Goal: Task Accomplishment & Management: Manage account settings

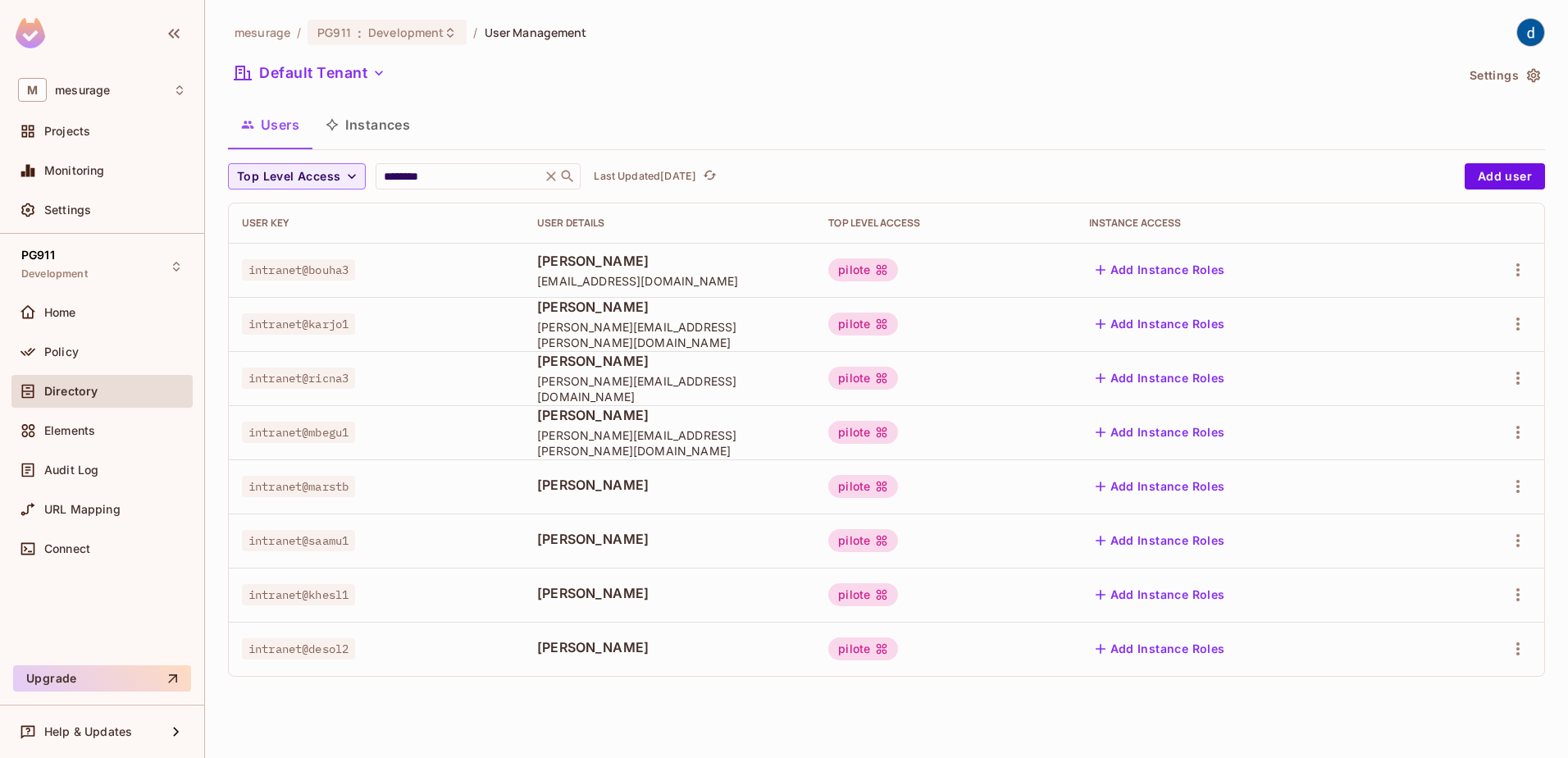
click at [382, 123] on button "Instances" at bounding box center [367, 124] width 111 height 41
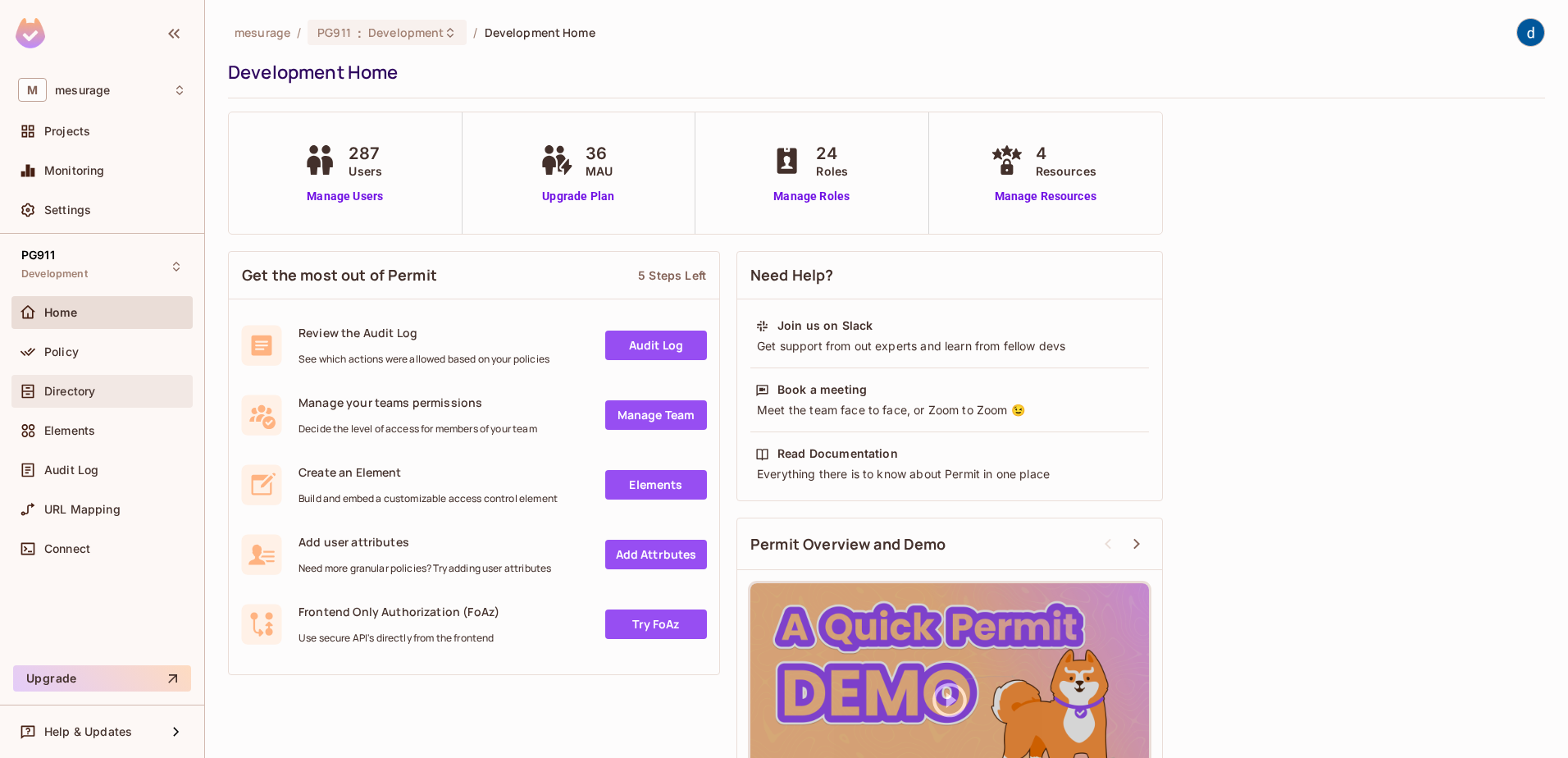
click at [82, 395] on span "Directory" at bounding box center [70, 391] width 50 height 13
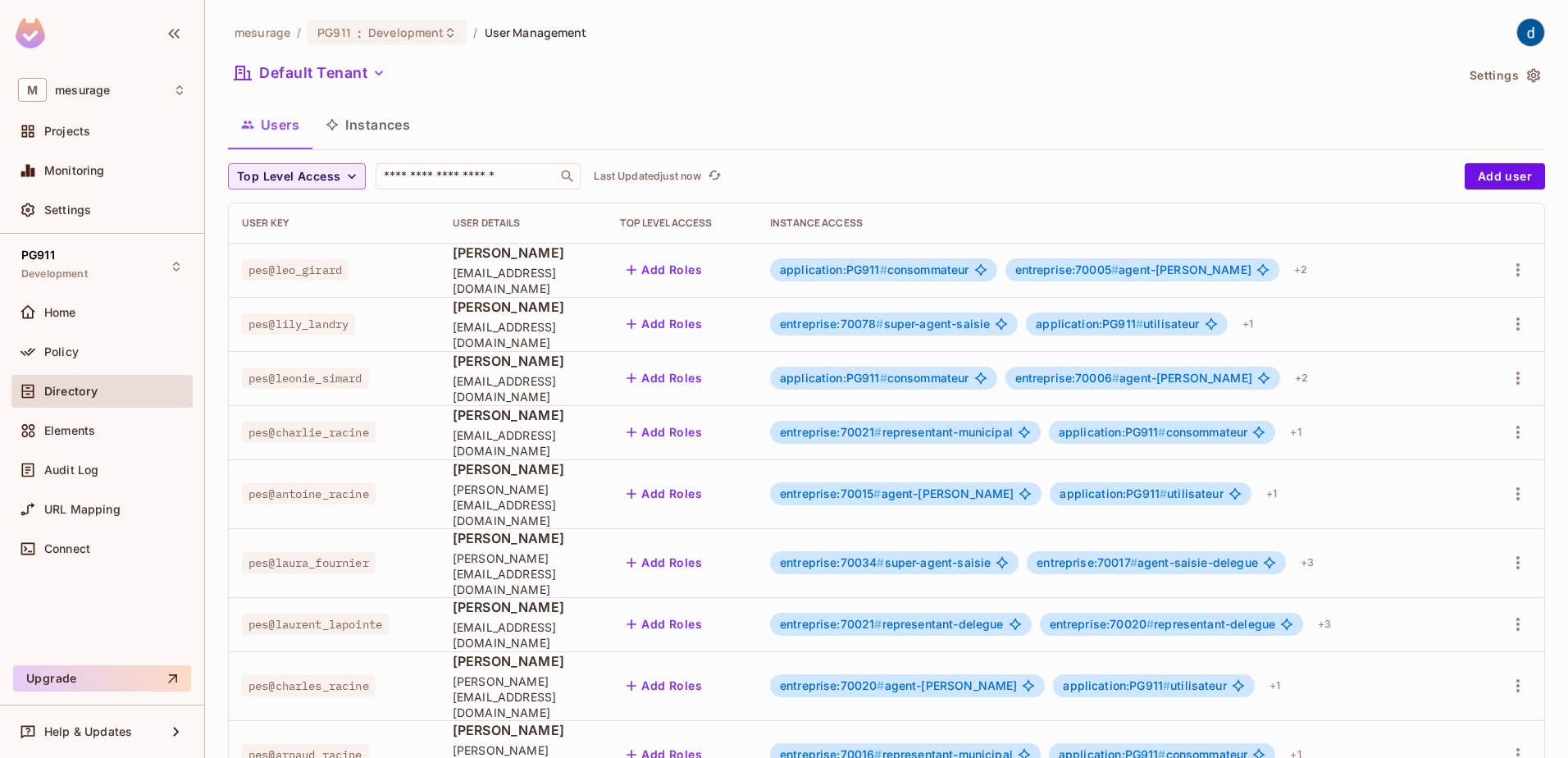
click at [380, 131] on button "Instances" at bounding box center [367, 124] width 111 height 41
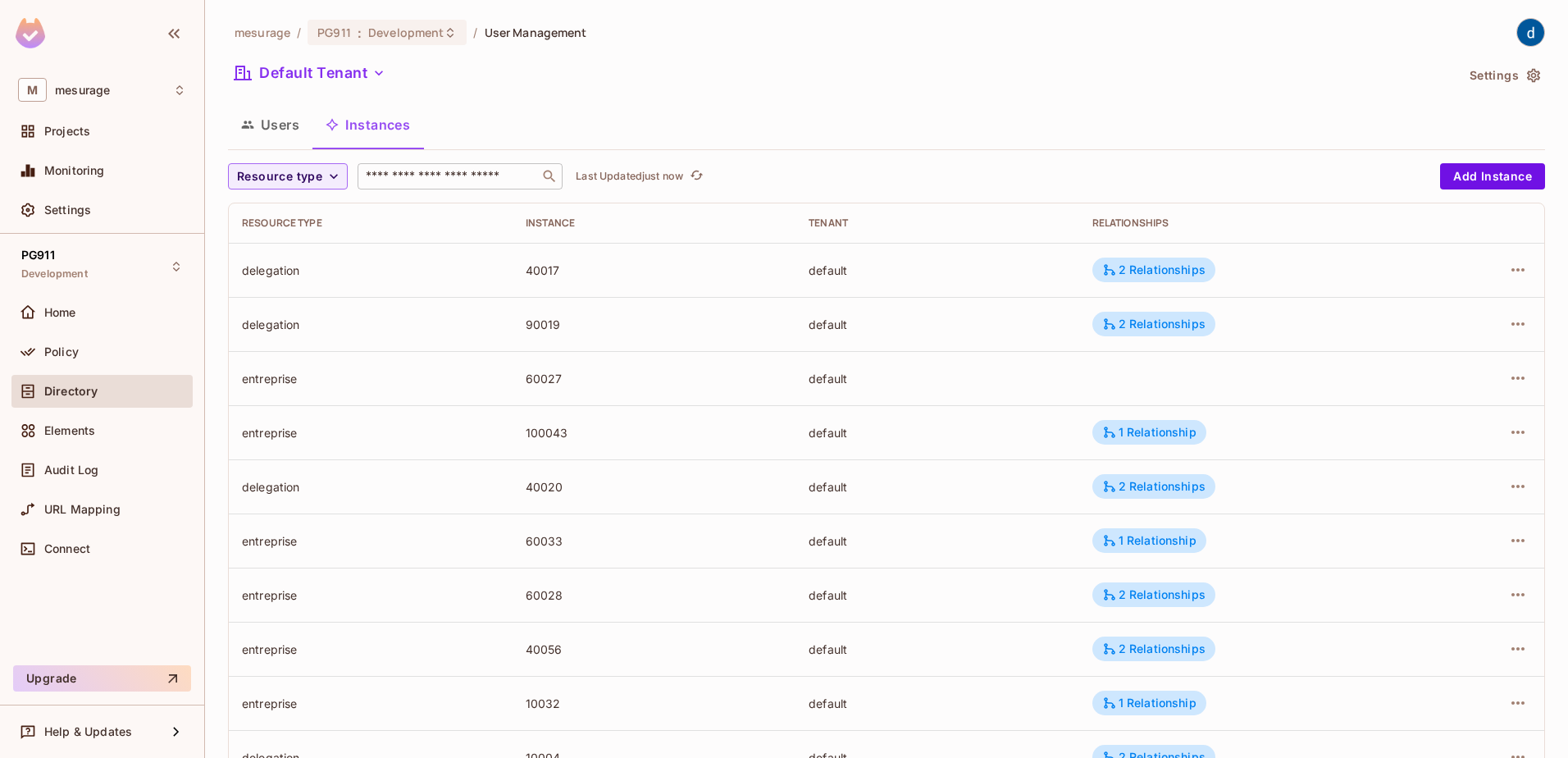
click at [447, 181] on input "text" at bounding box center [449, 176] width 172 height 17
paste input "*****"
type input "*****"
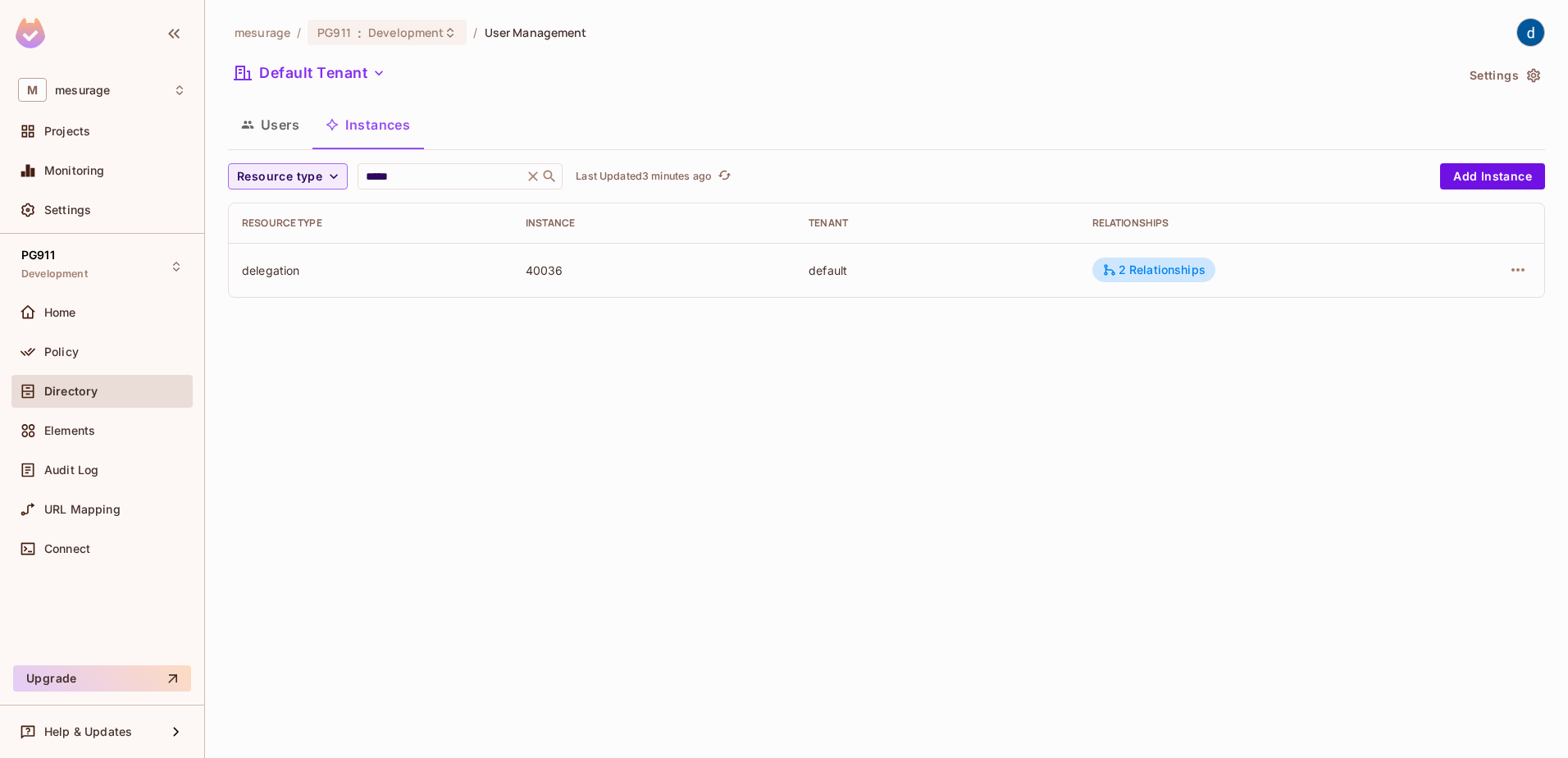
click at [870, 379] on div "mesurage / PG911 : Development / User Management Default Tenant Settings Users …" at bounding box center [887, 379] width 1364 height 758
click at [392, 178] on input "*****" at bounding box center [440, 176] width 156 height 17
click at [270, 275] on div "delegation" at bounding box center [371, 271] width 258 height 16
click at [1521, 268] on icon "button" at bounding box center [1518, 270] width 20 height 20
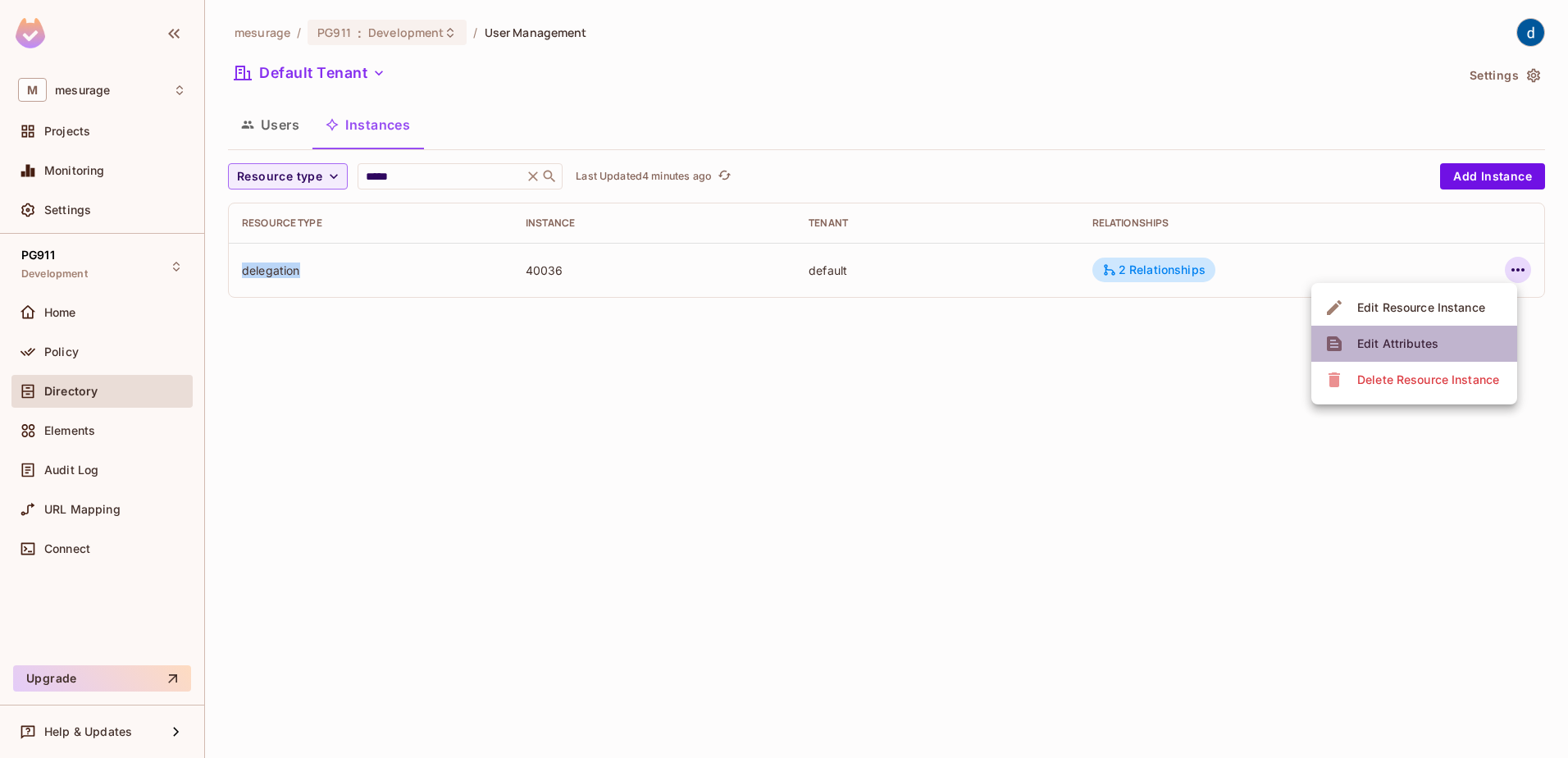
click at [1391, 350] on div "Edit Attributes" at bounding box center [1397, 344] width 81 height 17
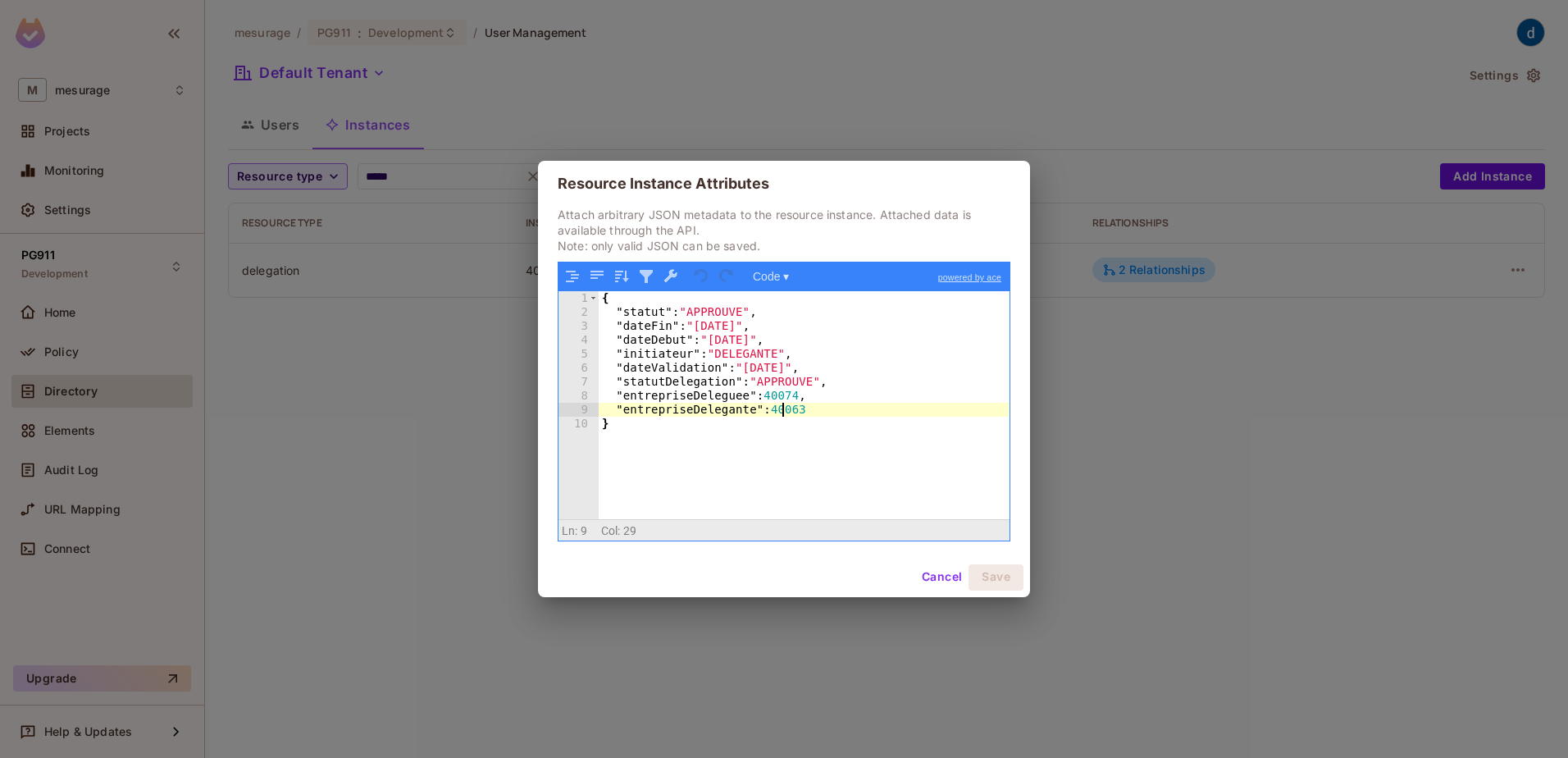
click at [781, 414] on div "{ "statut" : "APPROUVE" , "dateFin" : "[DATE]" , "dateDebut" : "[DATE]" , "init…" at bounding box center [804, 419] width 411 height 255
click at [413, 178] on div "Resource Instance Attributes Attach arbitrary JSON metadata to the resource ins…" at bounding box center [784, 379] width 1568 height 758
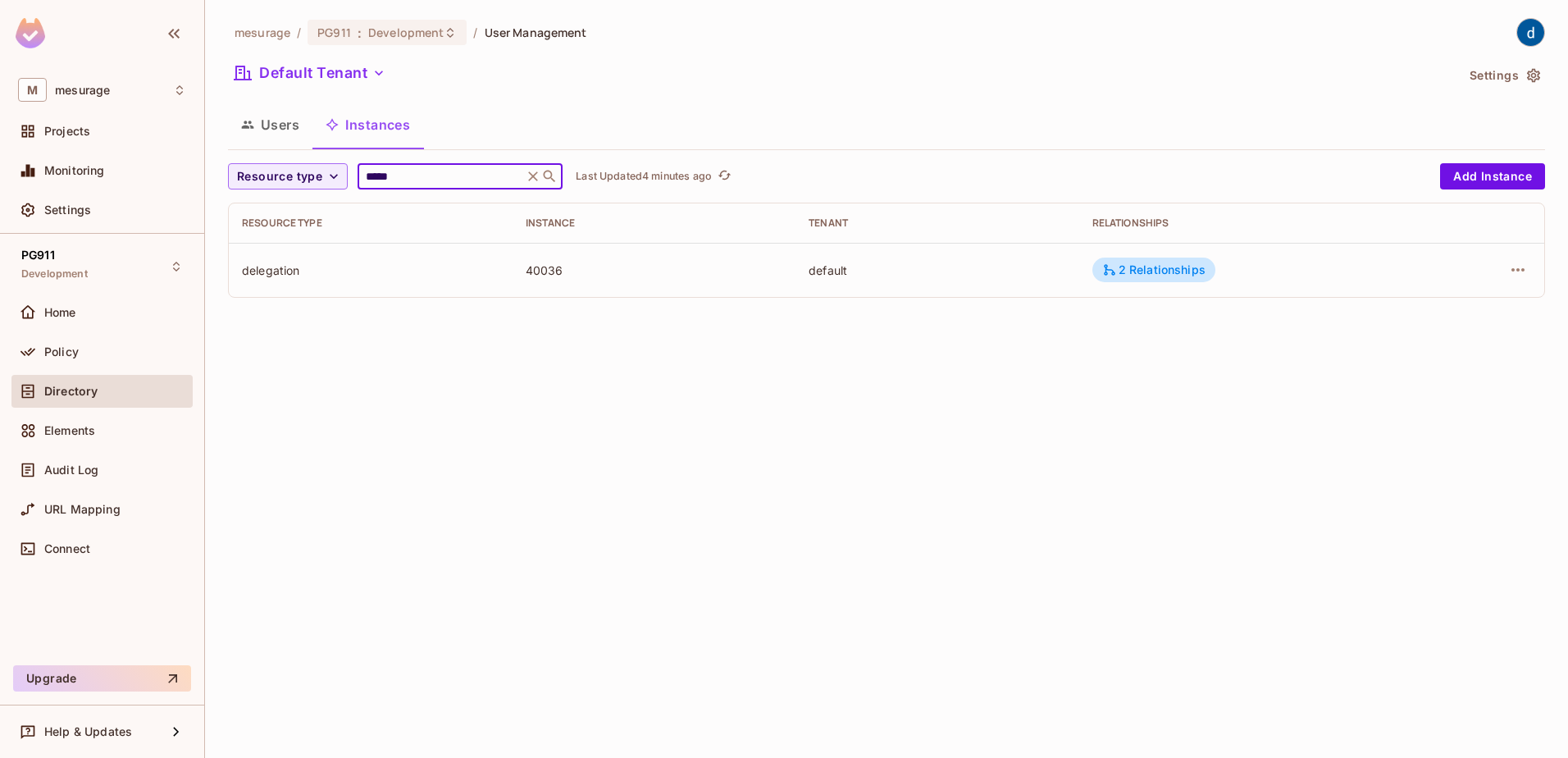
click at [413, 178] on input "*****" at bounding box center [440, 176] width 156 height 17
type input "*****"
click at [395, 178] on input "*****" at bounding box center [440, 176] width 156 height 17
click at [282, 121] on button "Users" at bounding box center [270, 124] width 84 height 41
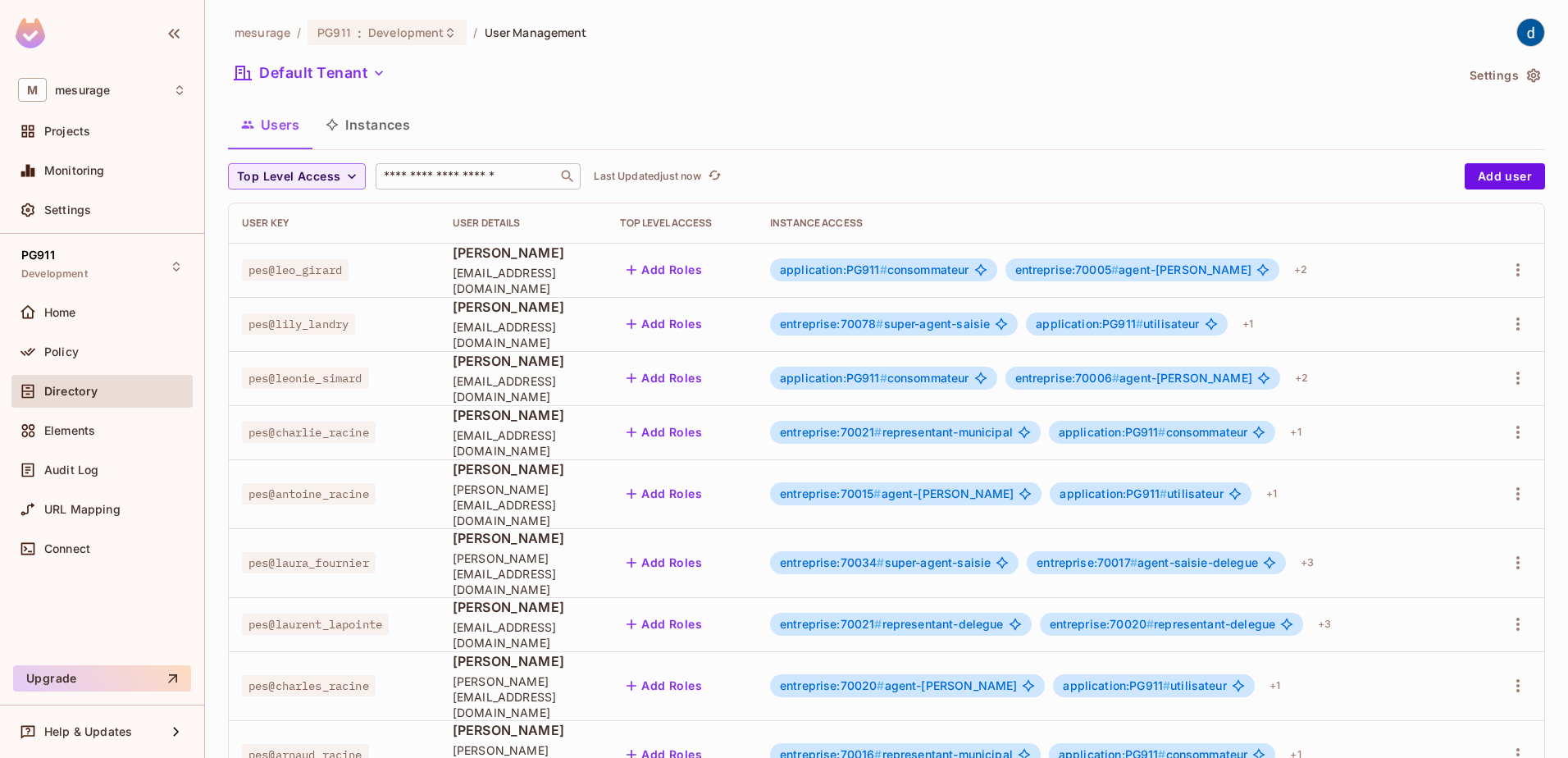
click at [432, 171] on input "text" at bounding box center [466, 176] width 172 height 17
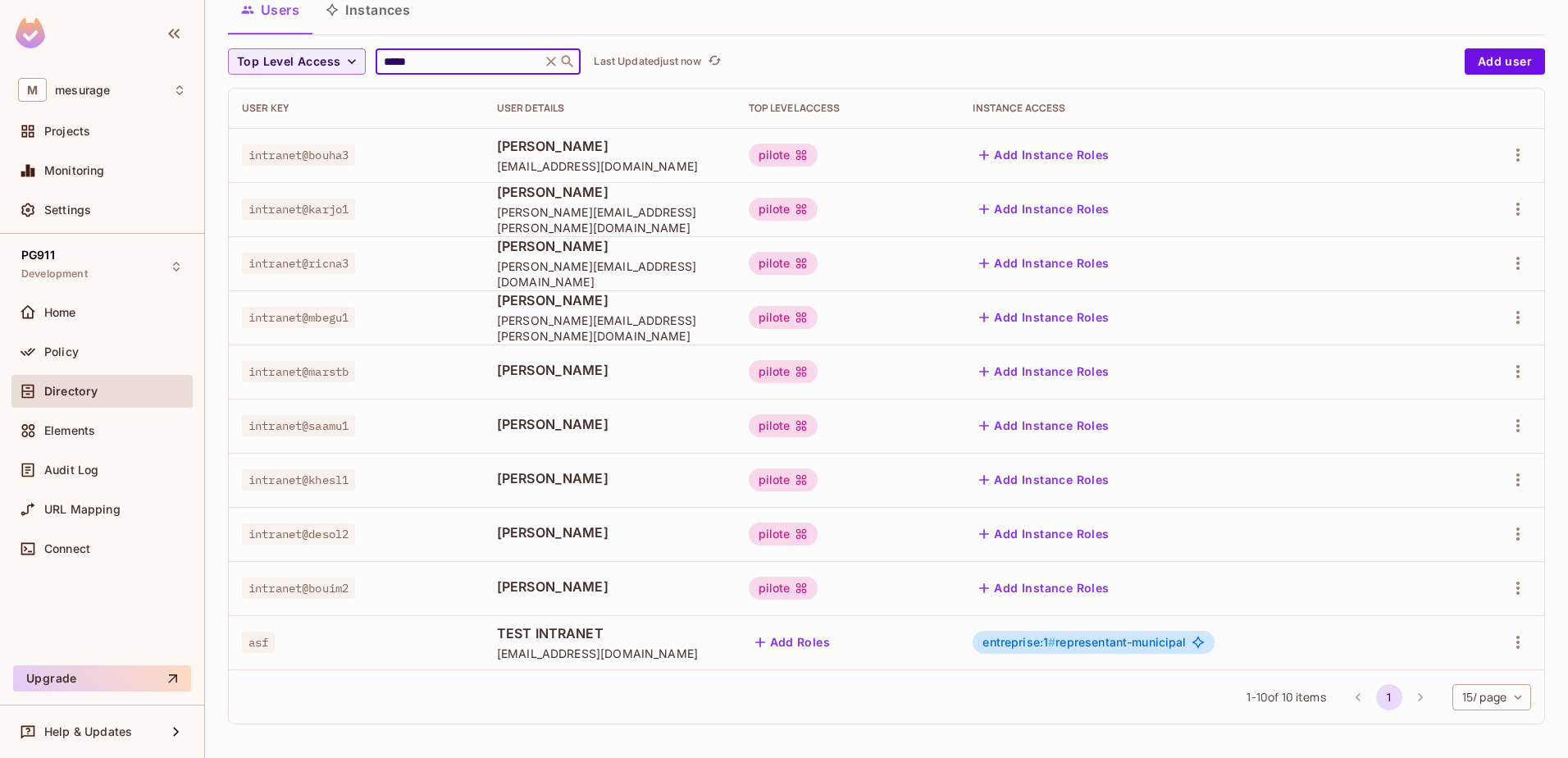
scroll to position [117, 0]
type input "*****"
click at [1412, 694] on li "pagination navigation" at bounding box center [1421, 694] width 31 height 26
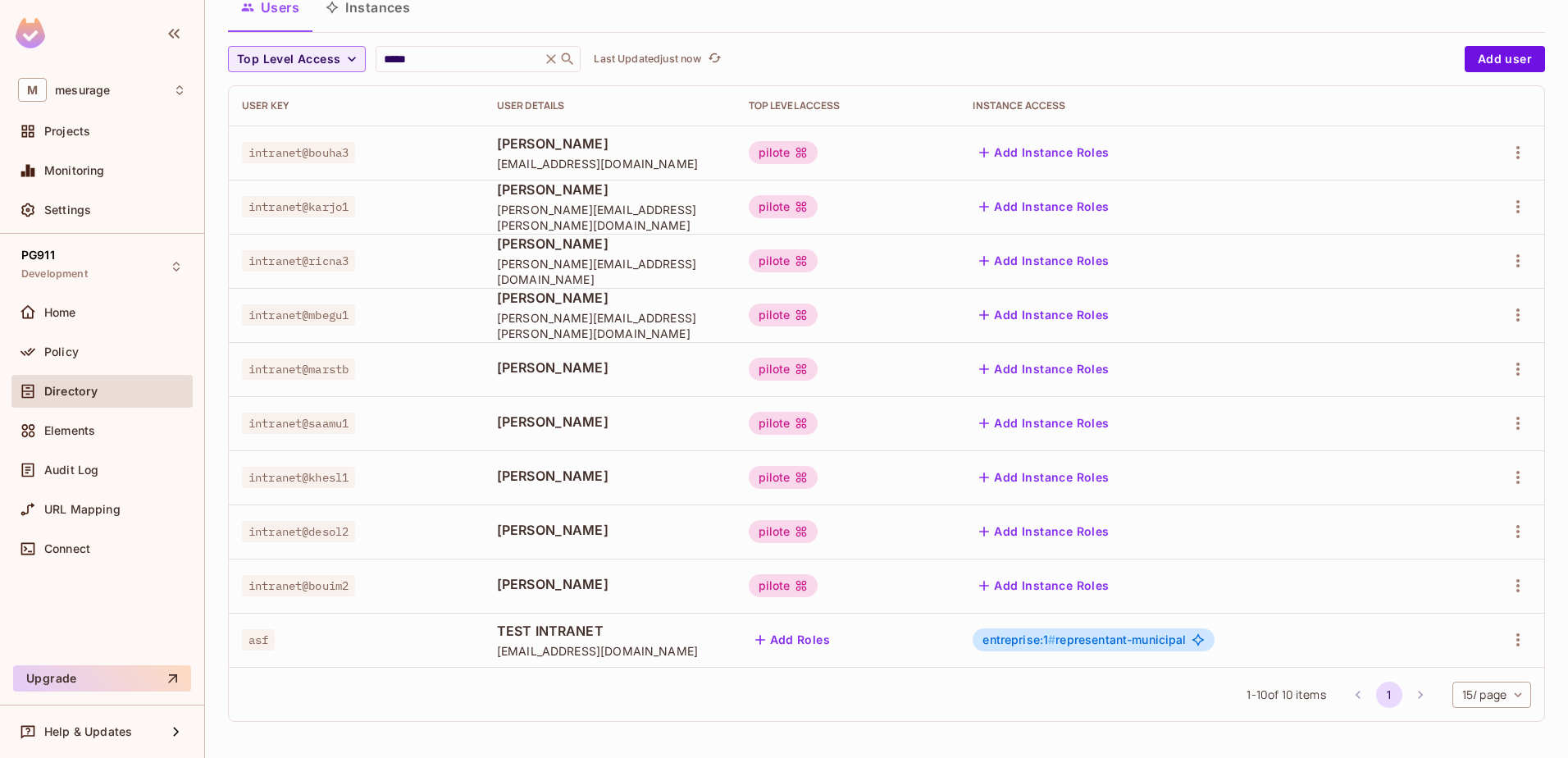
click at [1405, 690] on li "pagination navigation" at bounding box center [1421, 694] width 31 height 26
click at [1405, 698] on li "pagination navigation" at bounding box center [1421, 694] width 31 height 26
click at [1405, 699] on li "pagination navigation" at bounding box center [1421, 694] width 31 height 26
click at [1343, 700] on li "pagination navigation" at bounding box center [1358, 694] width 31 height 26
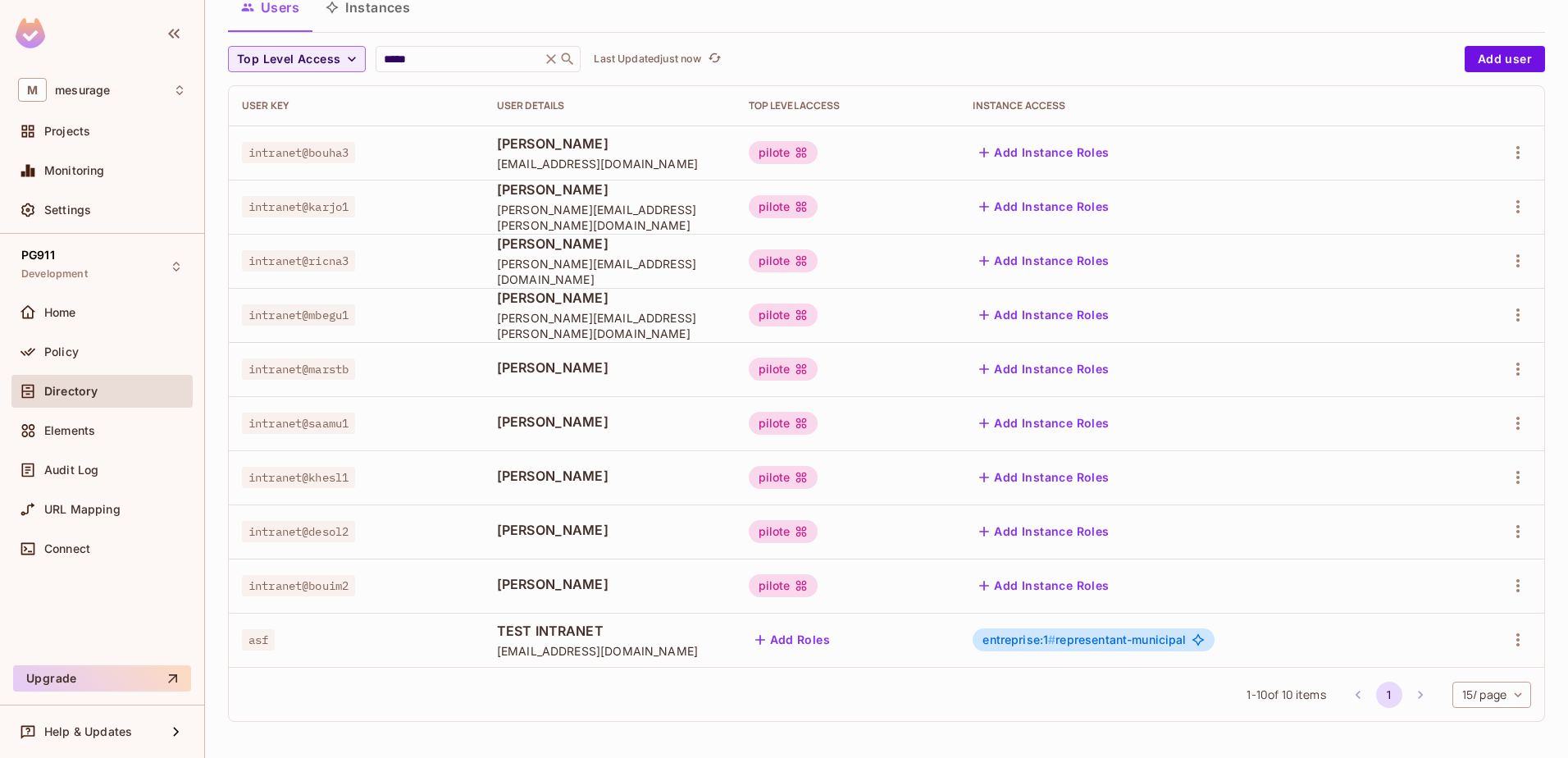
click at [1343, 700] on li "pagination navigation" at bounding box center [1358, 694] width 31 height 26
click at [1492, 697] on body "M mesurage Projects Monitoring Settings PG911 Development Home Policy Directory…" at bounding box center [784, 379] width 1568 height 758
click at [1476, 654] on li "20 / page" at bounding box center [1478, 653] width 82 height 35
click at [1116, 428] on button "Add Instance Roles" at bounding box center [1044, 423] width 143 height 26
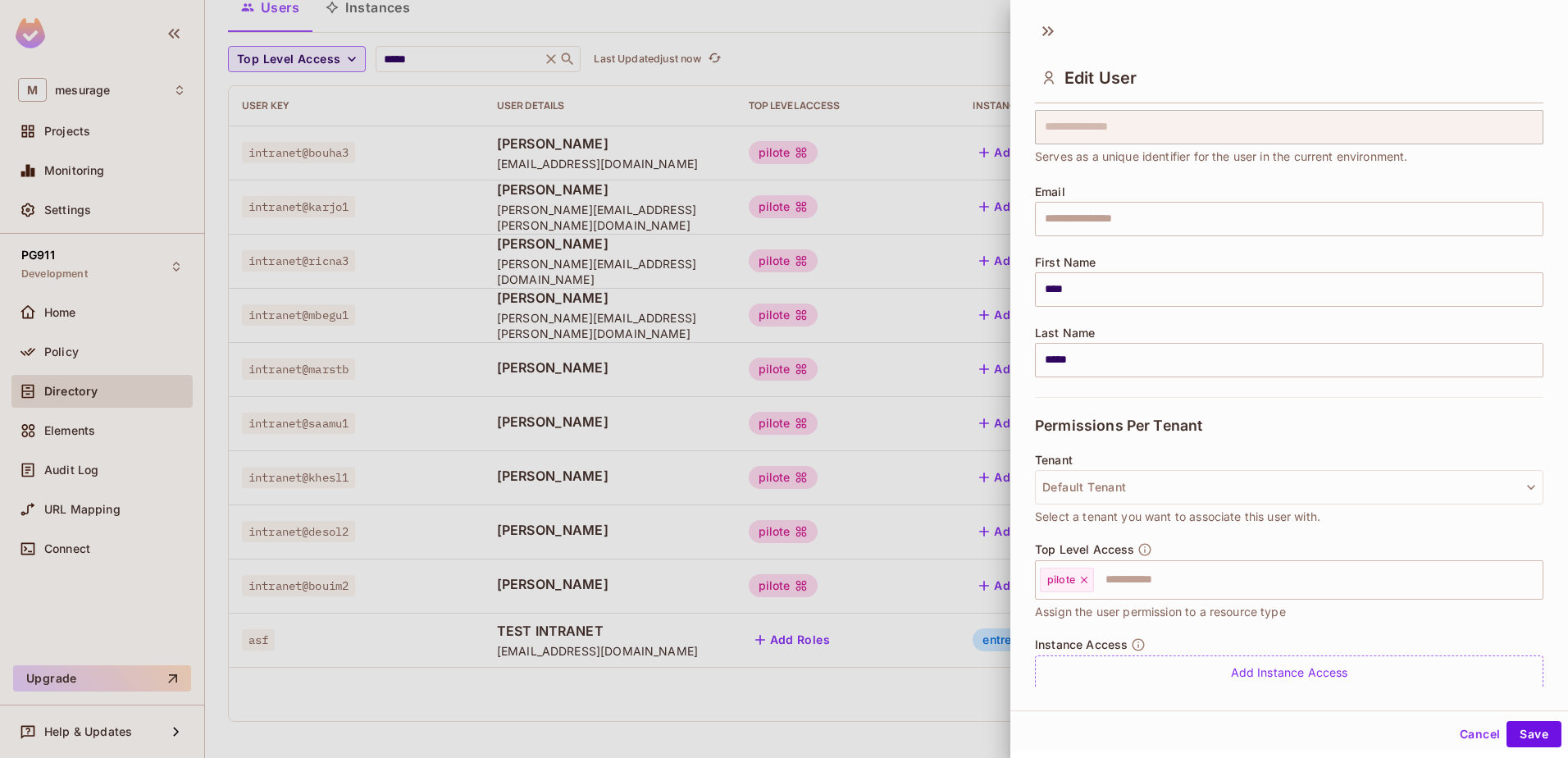
scroll to position [115, 0]
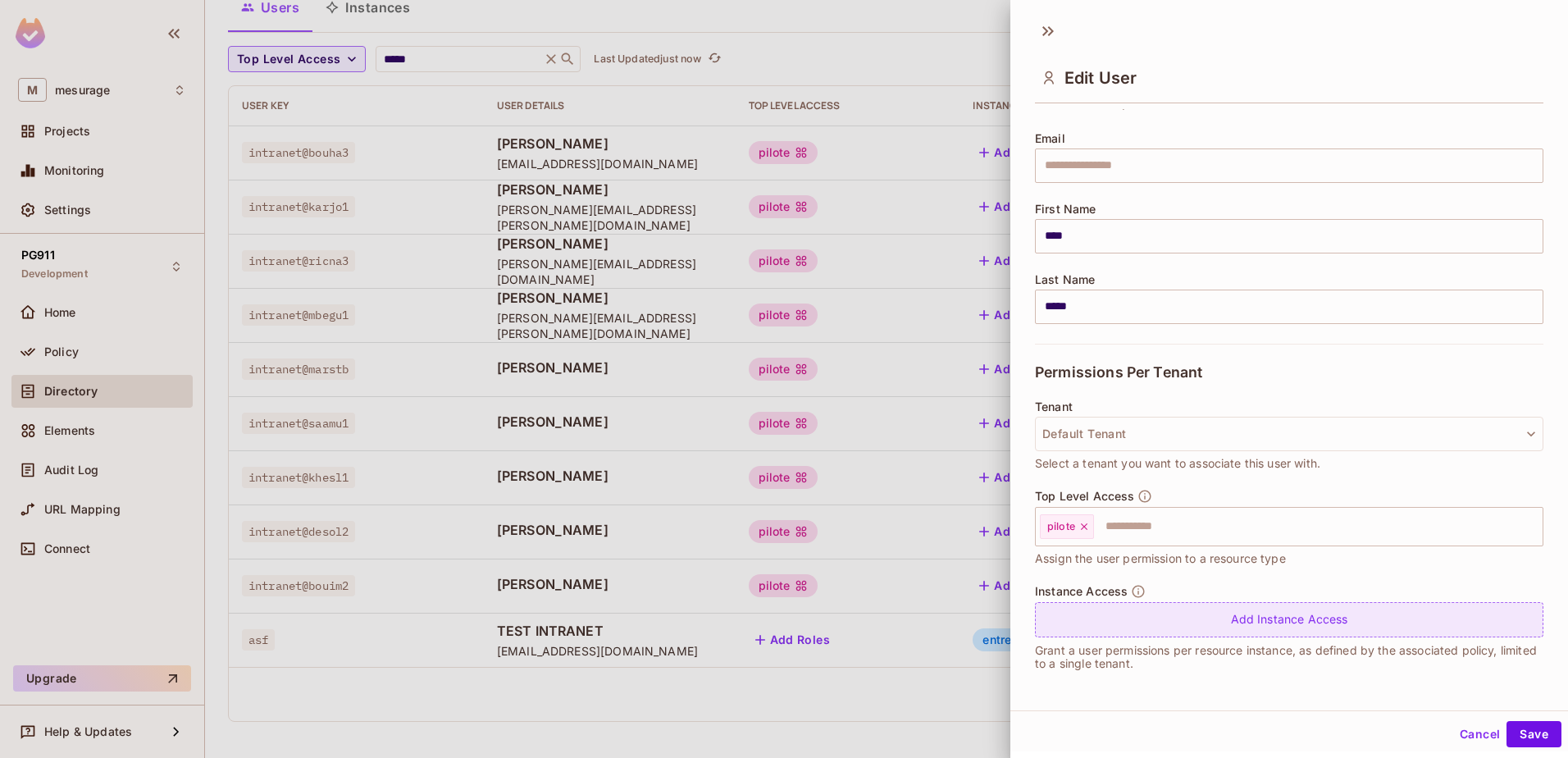
click at [1210, 616] on div "Add Instance Access" at bounding box center [1290, 620] width 508 height 36
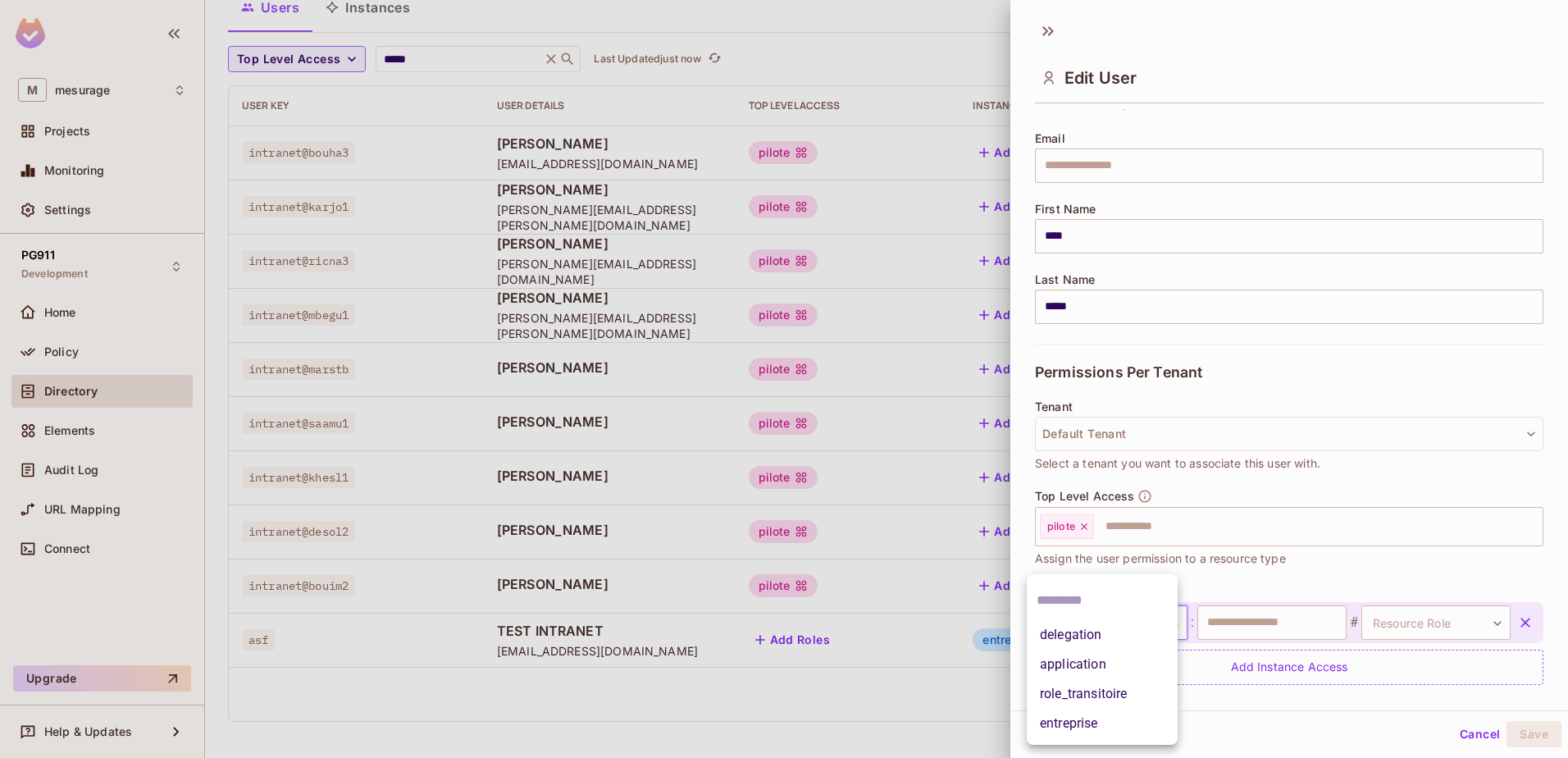
click at [1158, 620] on body "M mesurage Projects Monitoring Settings PG911 Development Home Policy Directory…" at bounding box center [784, 379] width 1568 height 758
click at [1130, 635] on li "delegation" at bounding box center [1102, 635] width 151 height 30
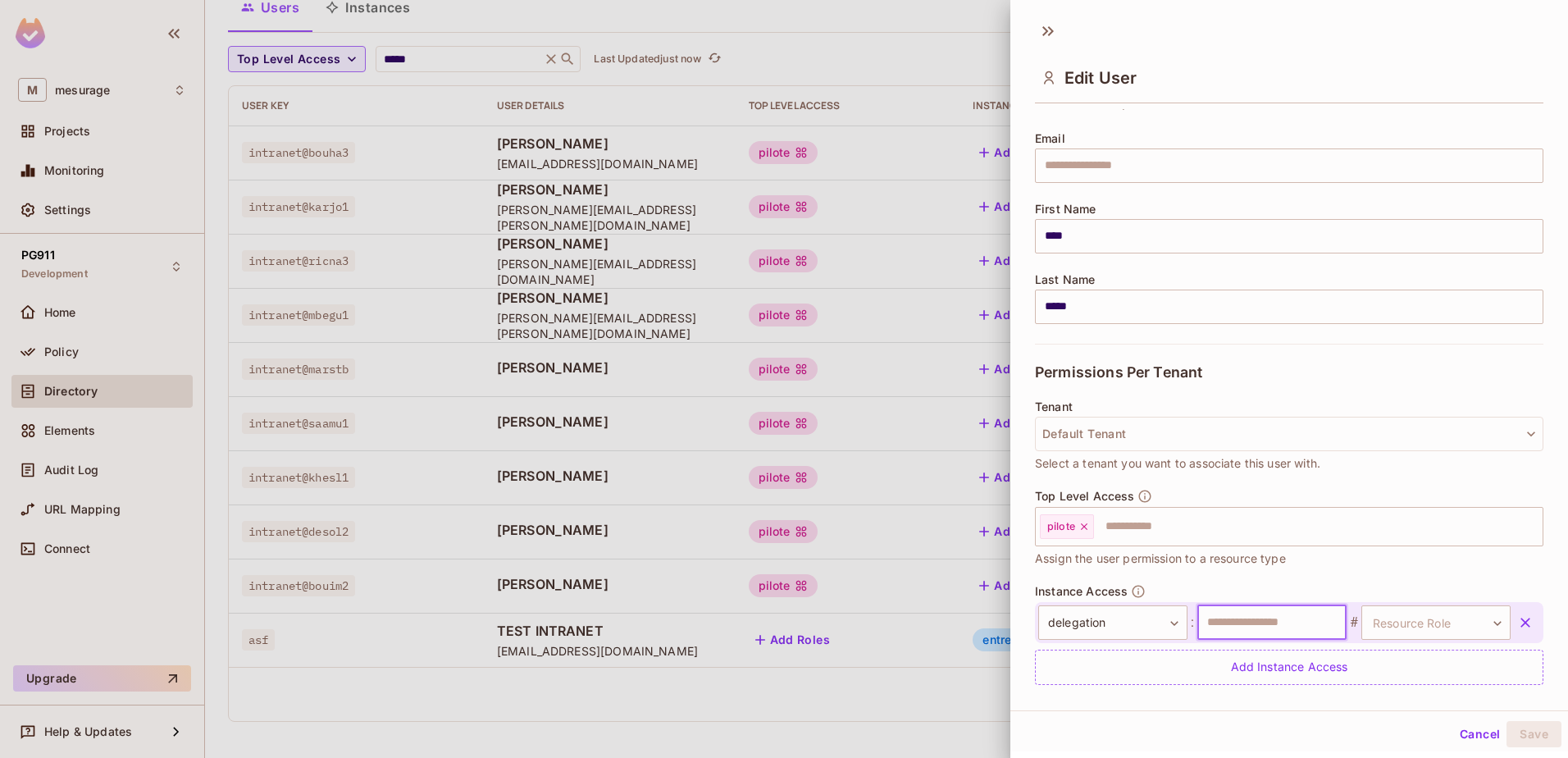
click at [1215, 624] on input "text" at bounding box center [1272, 623] width 150 height 35
type input "*****"
click at [1428, 634] on body "M mesurage Projects Monitoring Settings PG911 Development Home Policy Directory…" at bounding box center [784, 379] width 1568 height 758
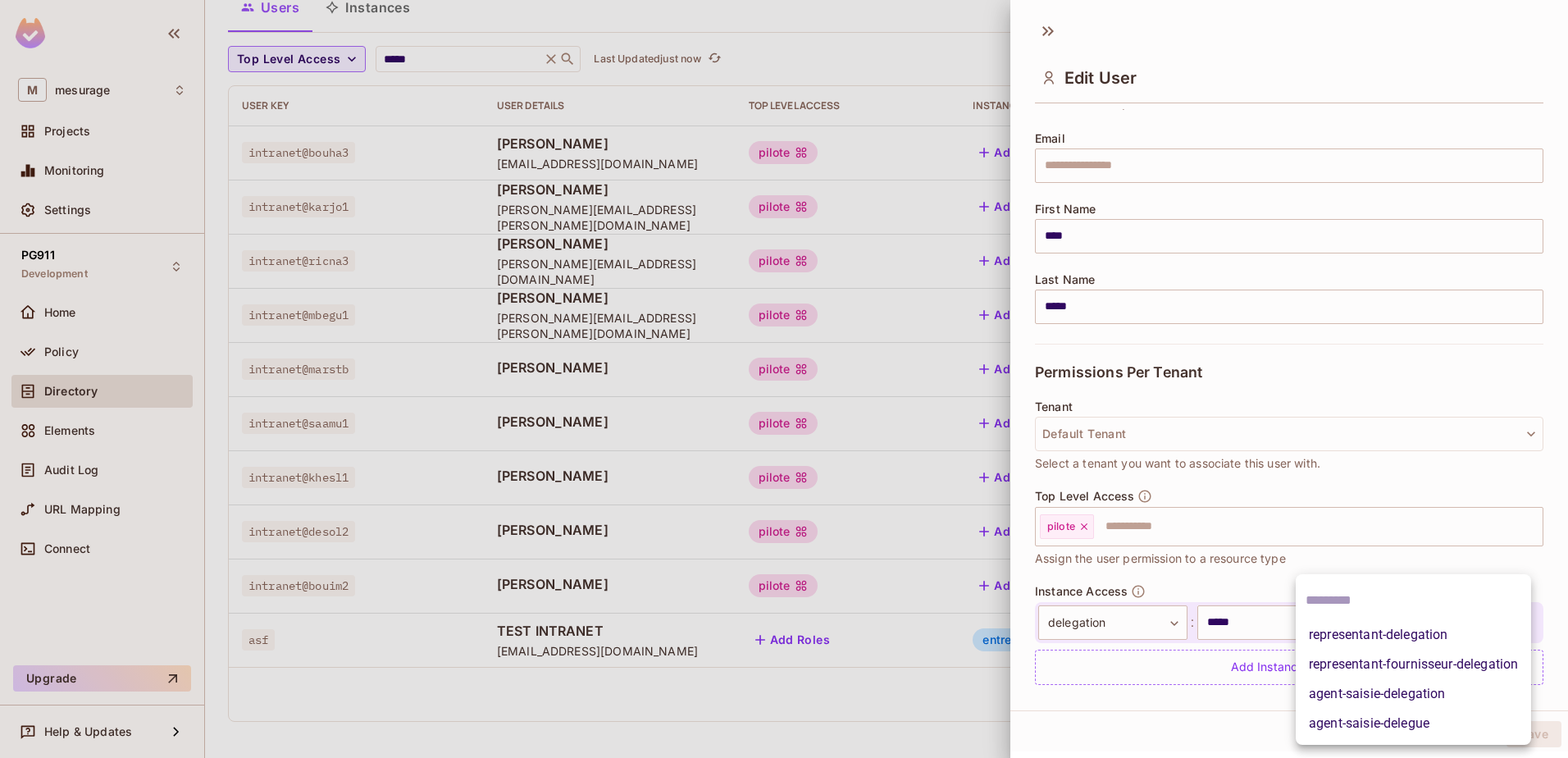
click at [1427, 623] on li "representant-delegation" at bounding box center [1413, 635] width 236 height 30
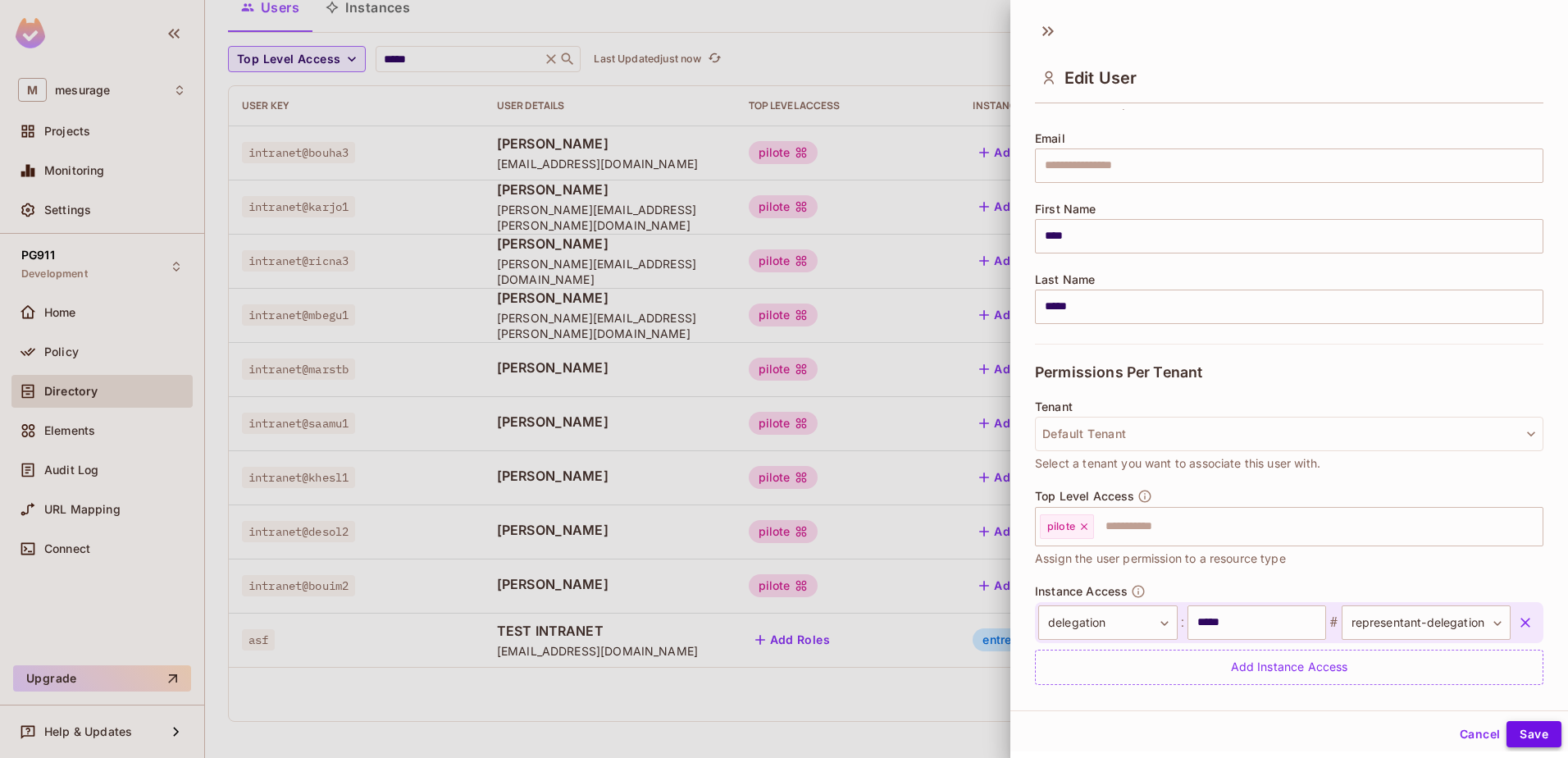
click at [1536, 735] on button "Save" at bounding box center [1534, 735] width 55 height 26
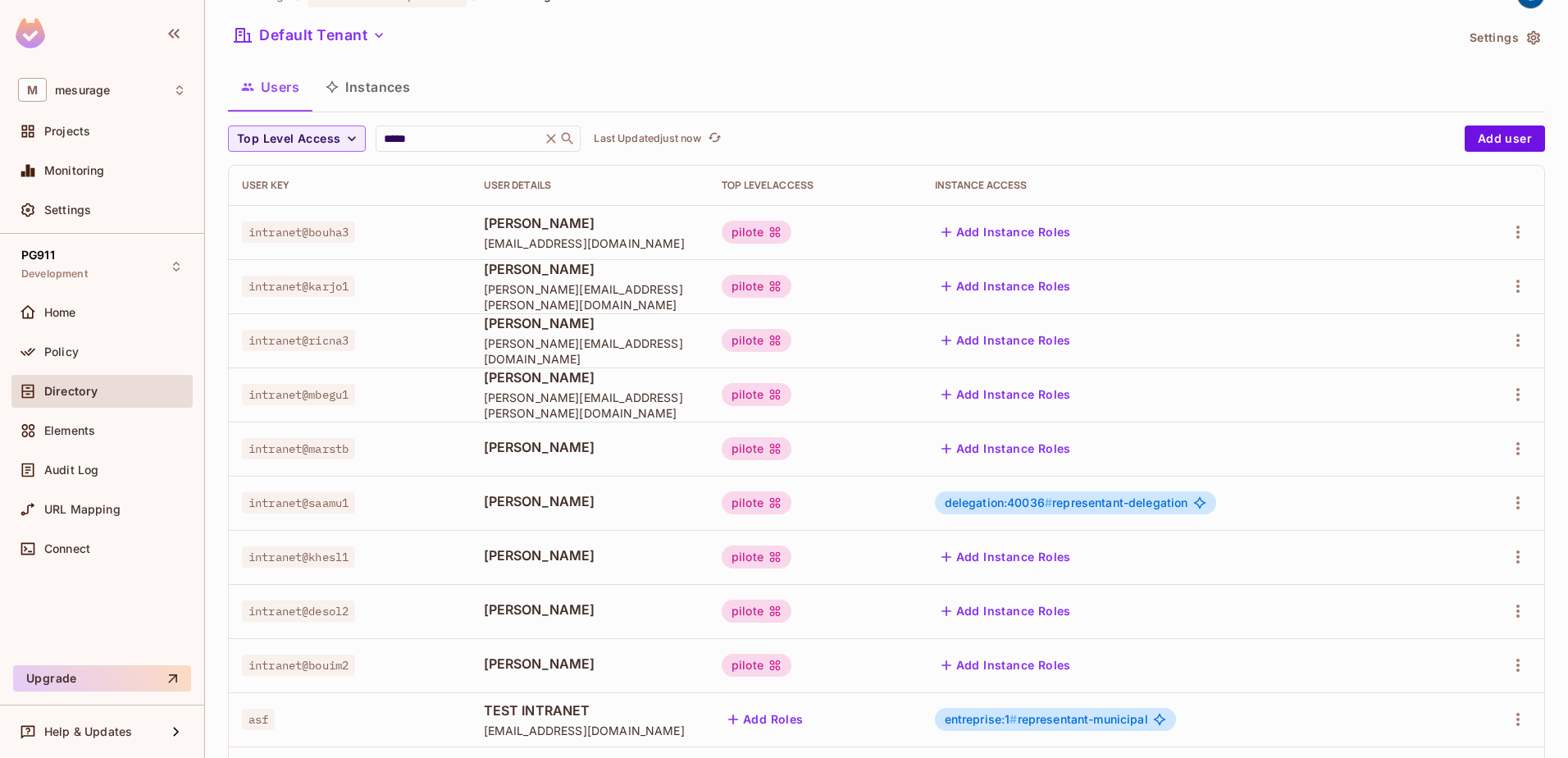
scroll to position [0, 0]
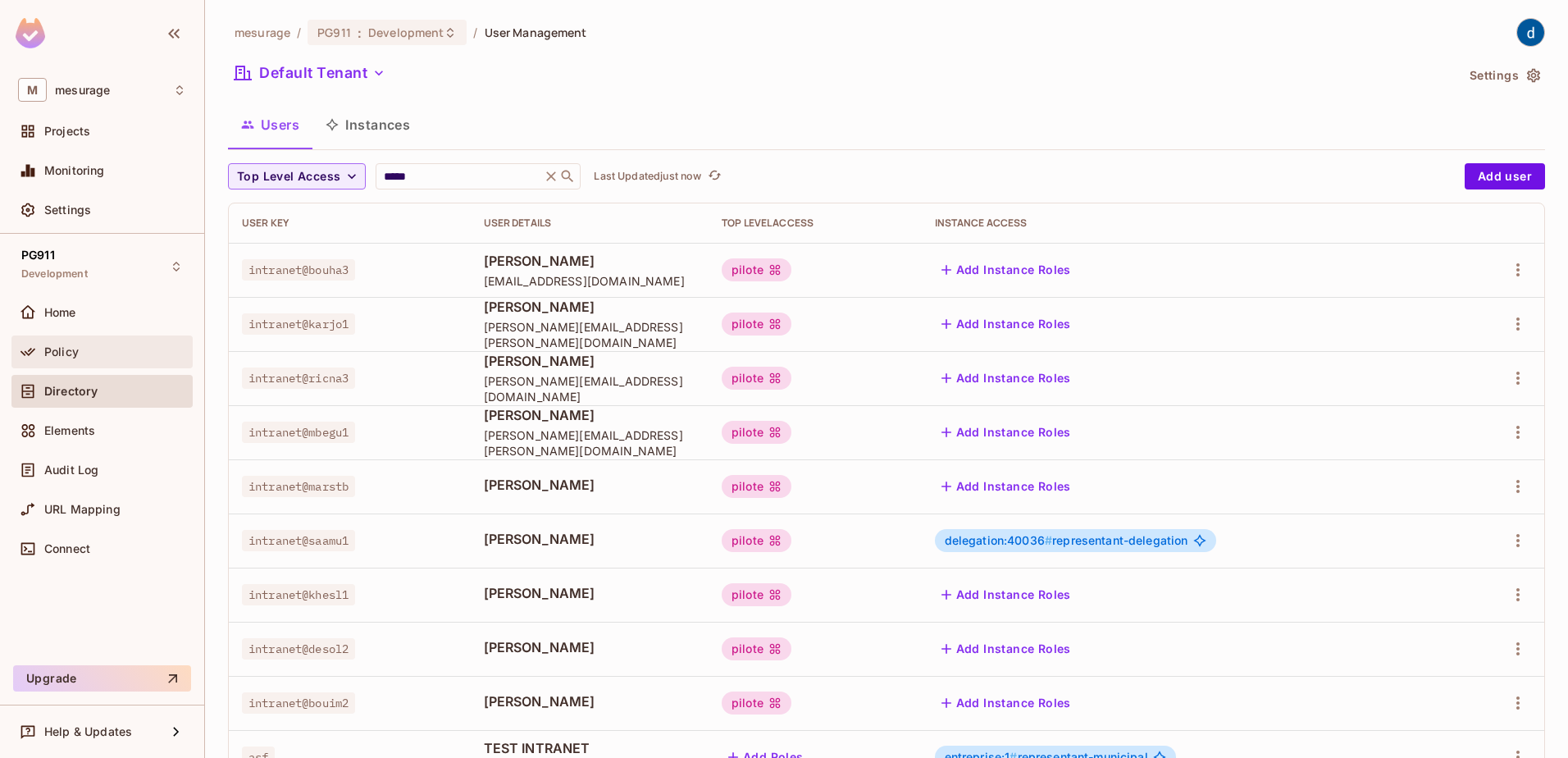
click at [129, 349] on div "Policy" at bounding box center [115, 352] width 142 height 13
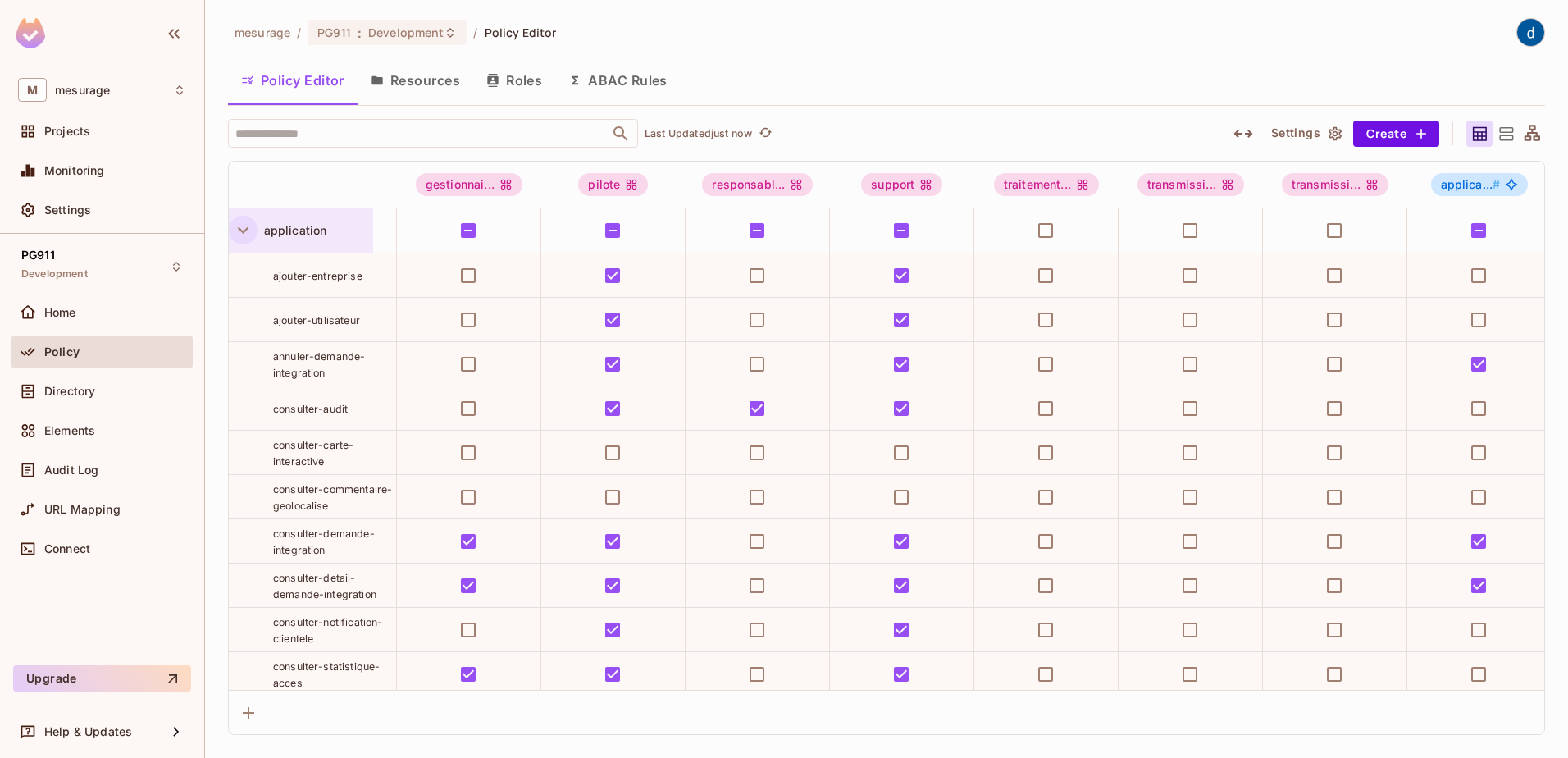
click at [242, 232] on icon "button" at bounding box center [243, 231] width 10 height 7
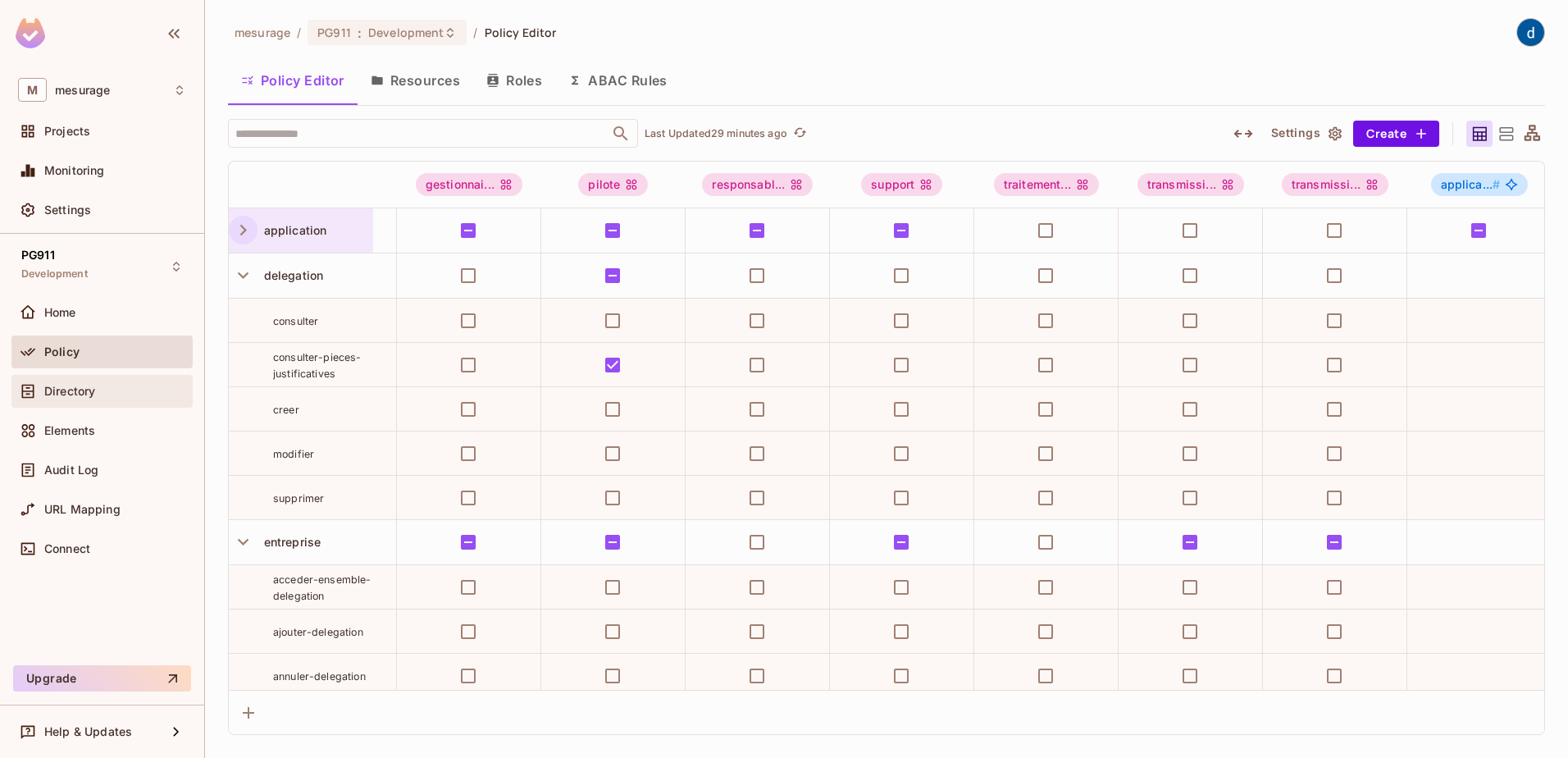
click at [75, 394] on span "Directory" at bounding box center [70, 391] width 50 height 13
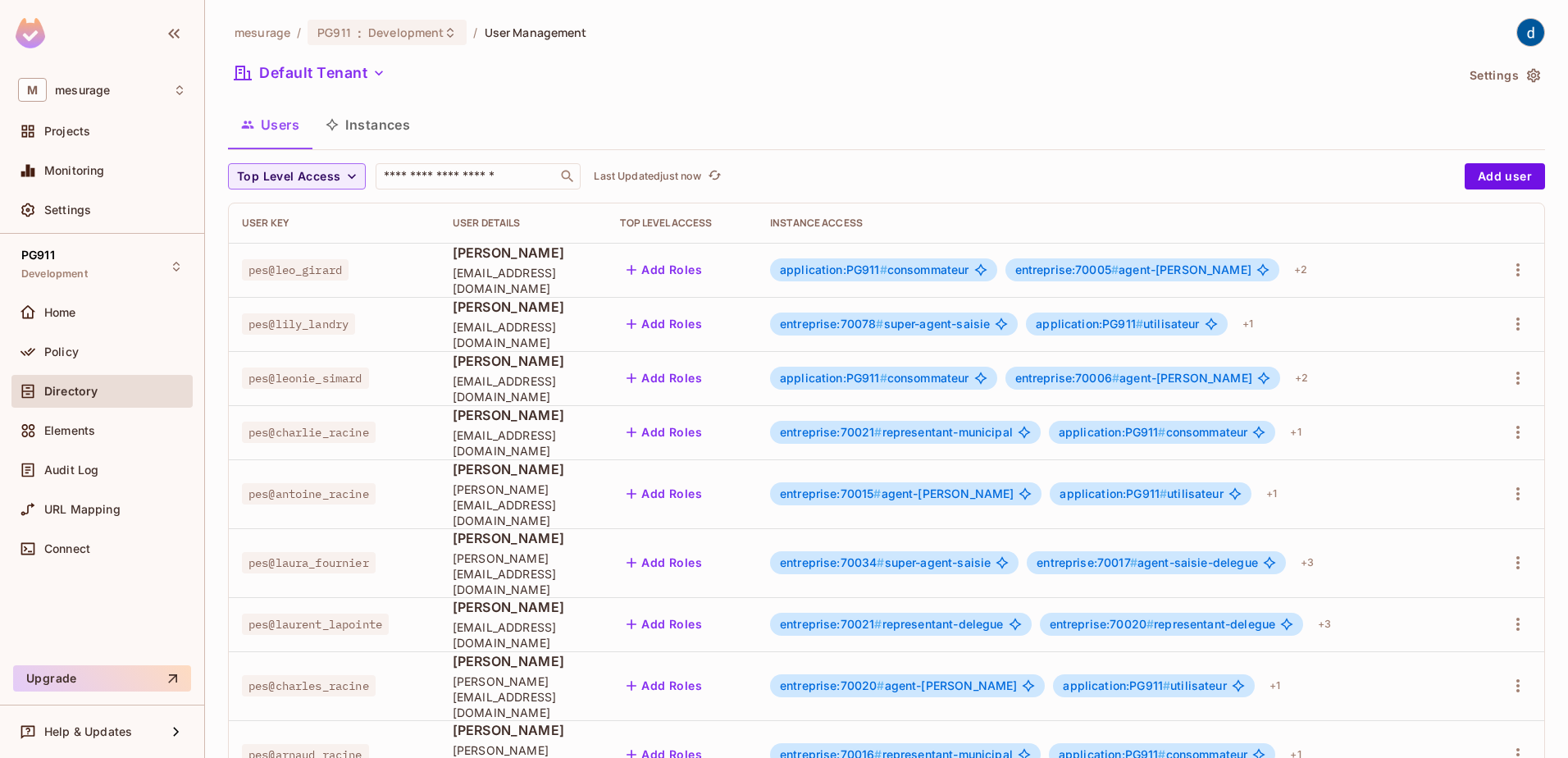
click at [379, 133] on button "Instances" at bounding box center [367, 124] width 111 height 41
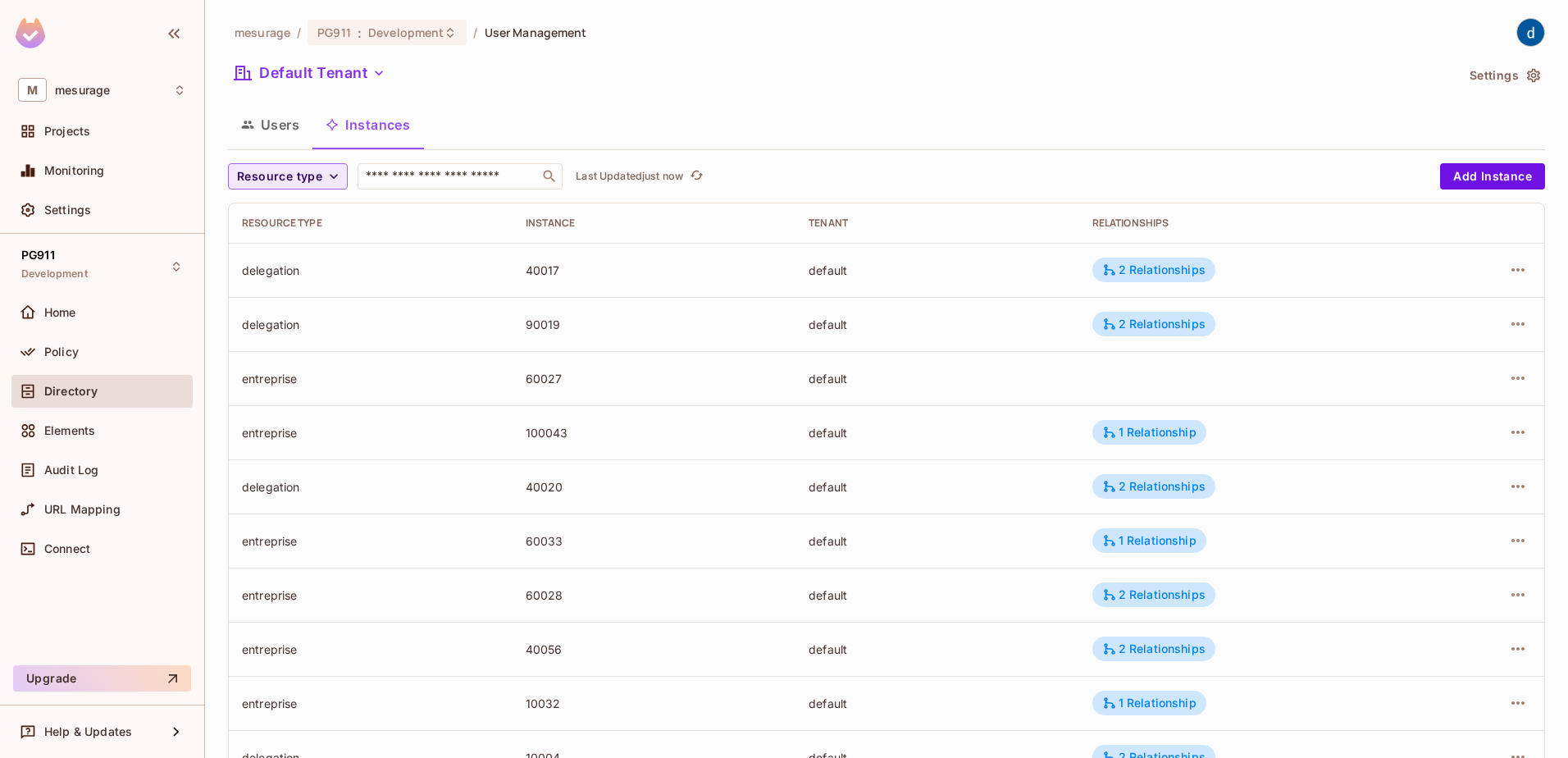
click at [317, 183] on span "Resource type" at bounding box center [279, 177] width 85 height 21
click at [298, 211] on span "delegation" at bounding box center [280, 214] width 79 height 16
click at [542, 272] on div "40017" at bounding box center [654, 271] width 258 height 16
copy div "40017"
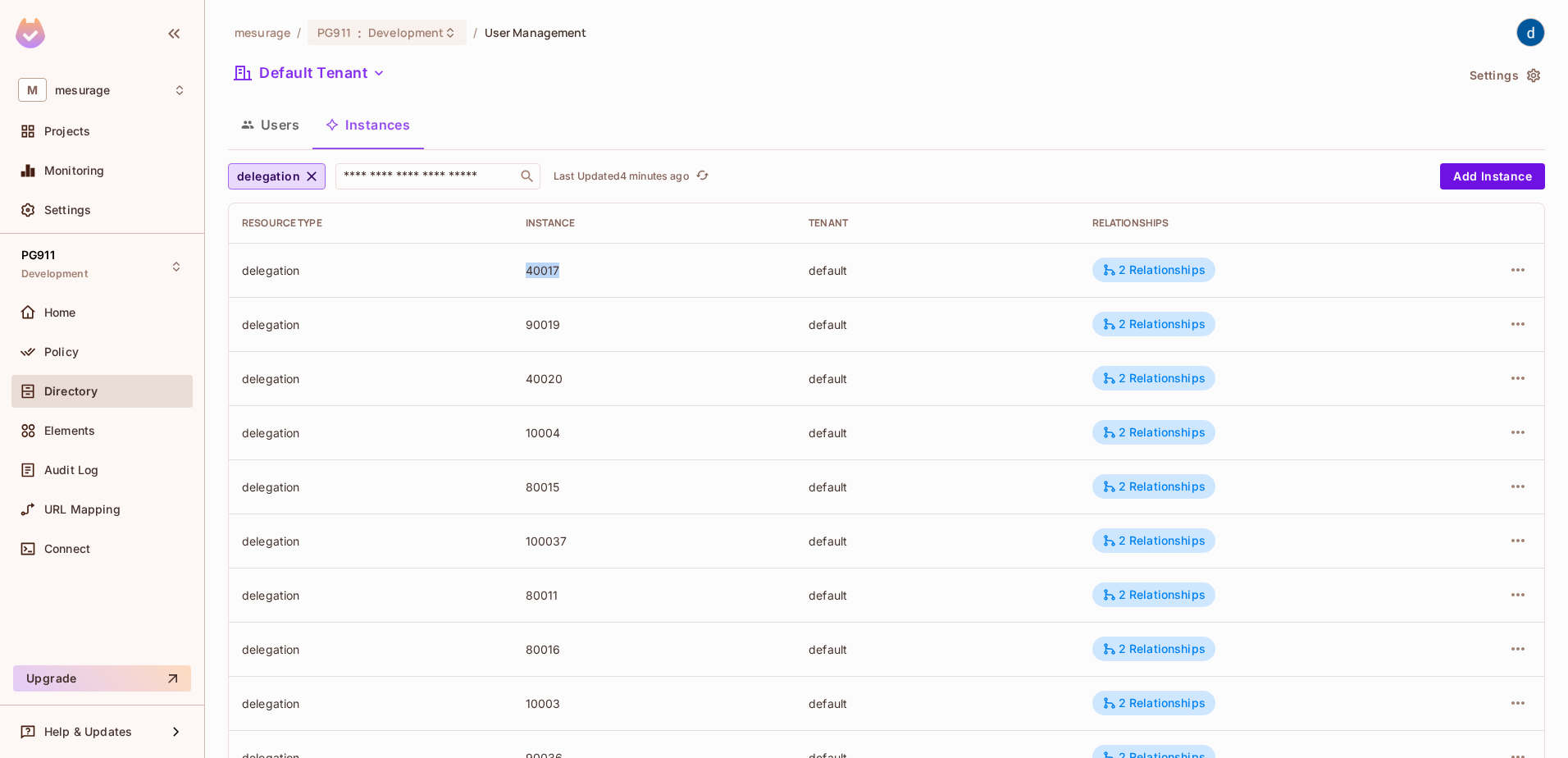
click at [566, 406] on td "10004" at bounding box center [654, 433] width 284 height 54
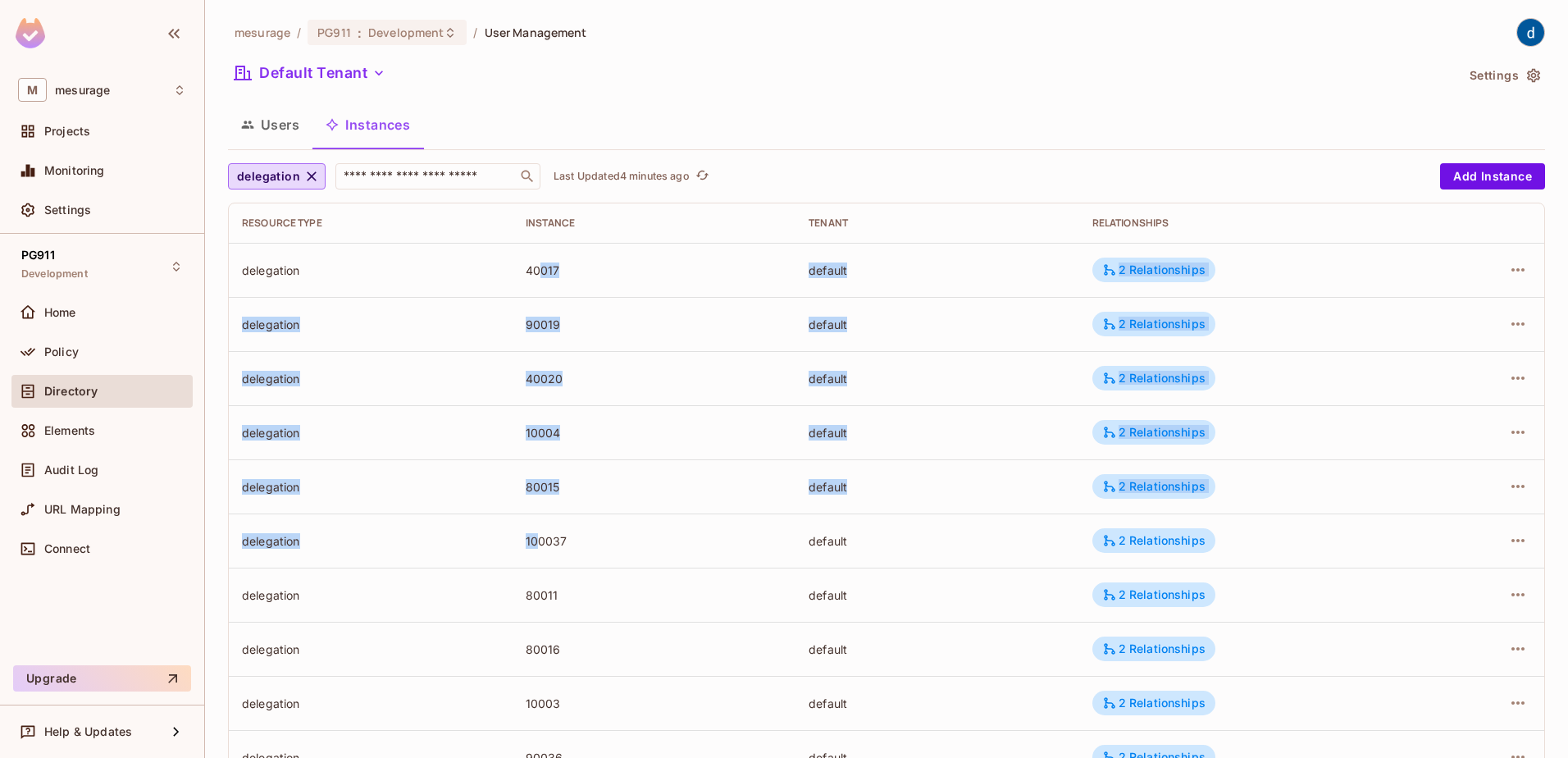
drag, startPoint x: 542, startPoint y: 253, endPoint x: 539, endPoint y: 540, distance: 287.0
click at [539, 540] on tbody "delegation 40017 default 2 Relationships delegation 90019 default 2 Relationshi…" at bounding box center [887, 648] width 1316 height 812
drag, startPoint x: 539, startPoint y: 540, endPoint x: 601, endPoint y: 499, distance: 74.3
click at [601, 499] on td "80015" at bounding box center [654, 486] width 284 height 54
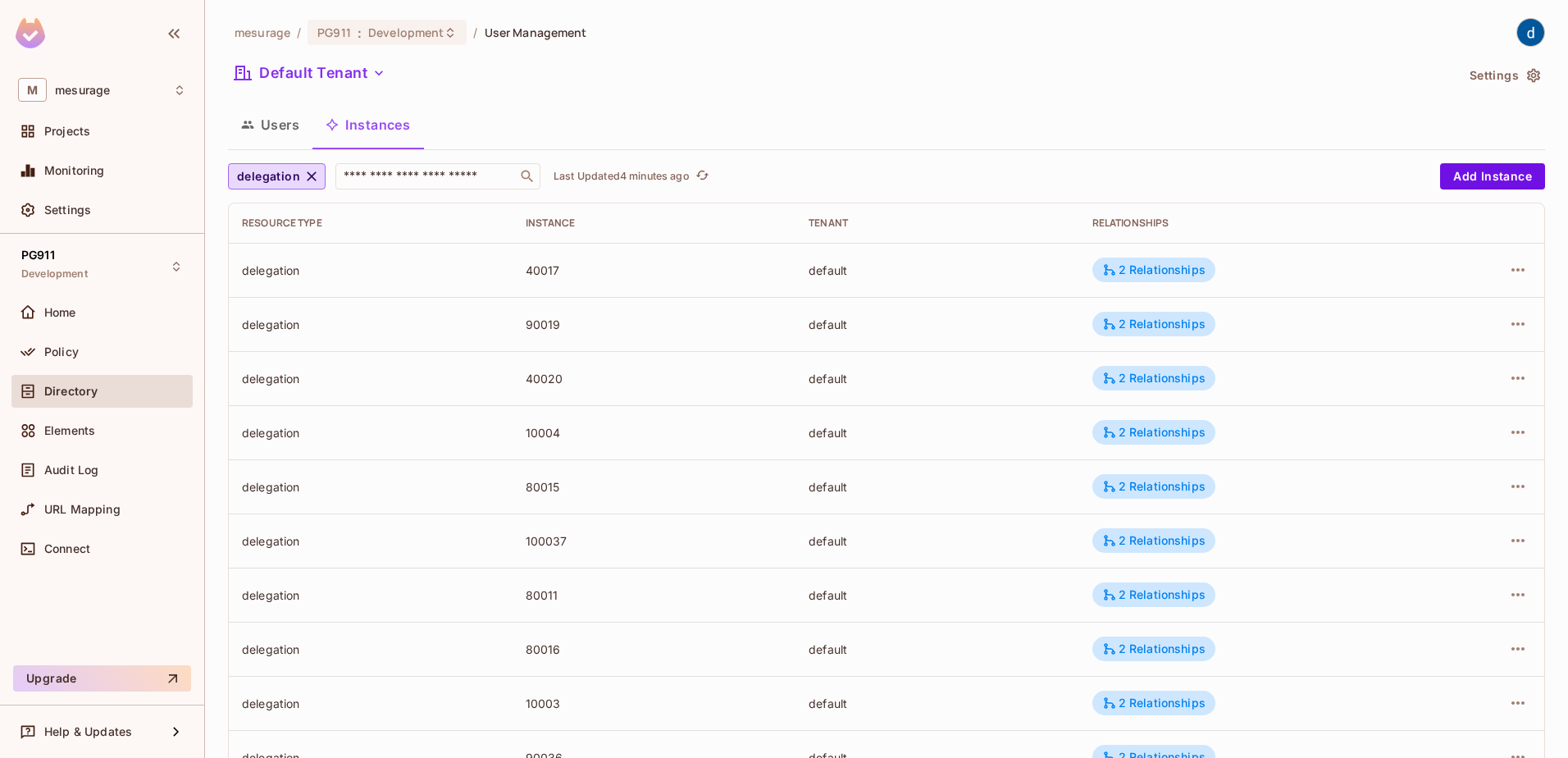
click at [541, 321] on div "90019" at bounding box center [654, 325] width 258 height 16
click at [251, 124] on icon "button" at bounding box center [247, 124] width 13 height 13
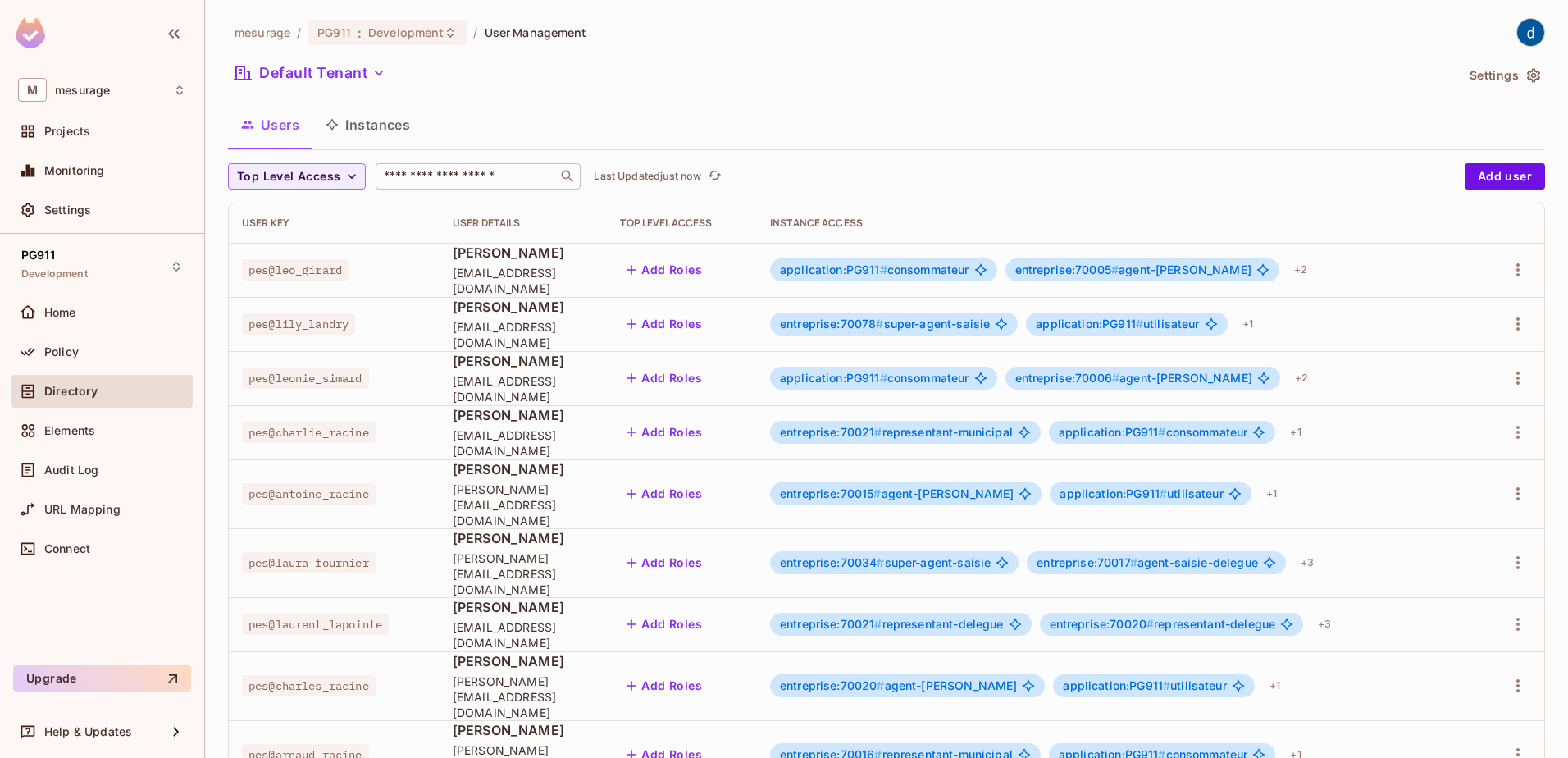
click at [491, 189] on div "​" at bounding box center [479, 177] width 205 height 26
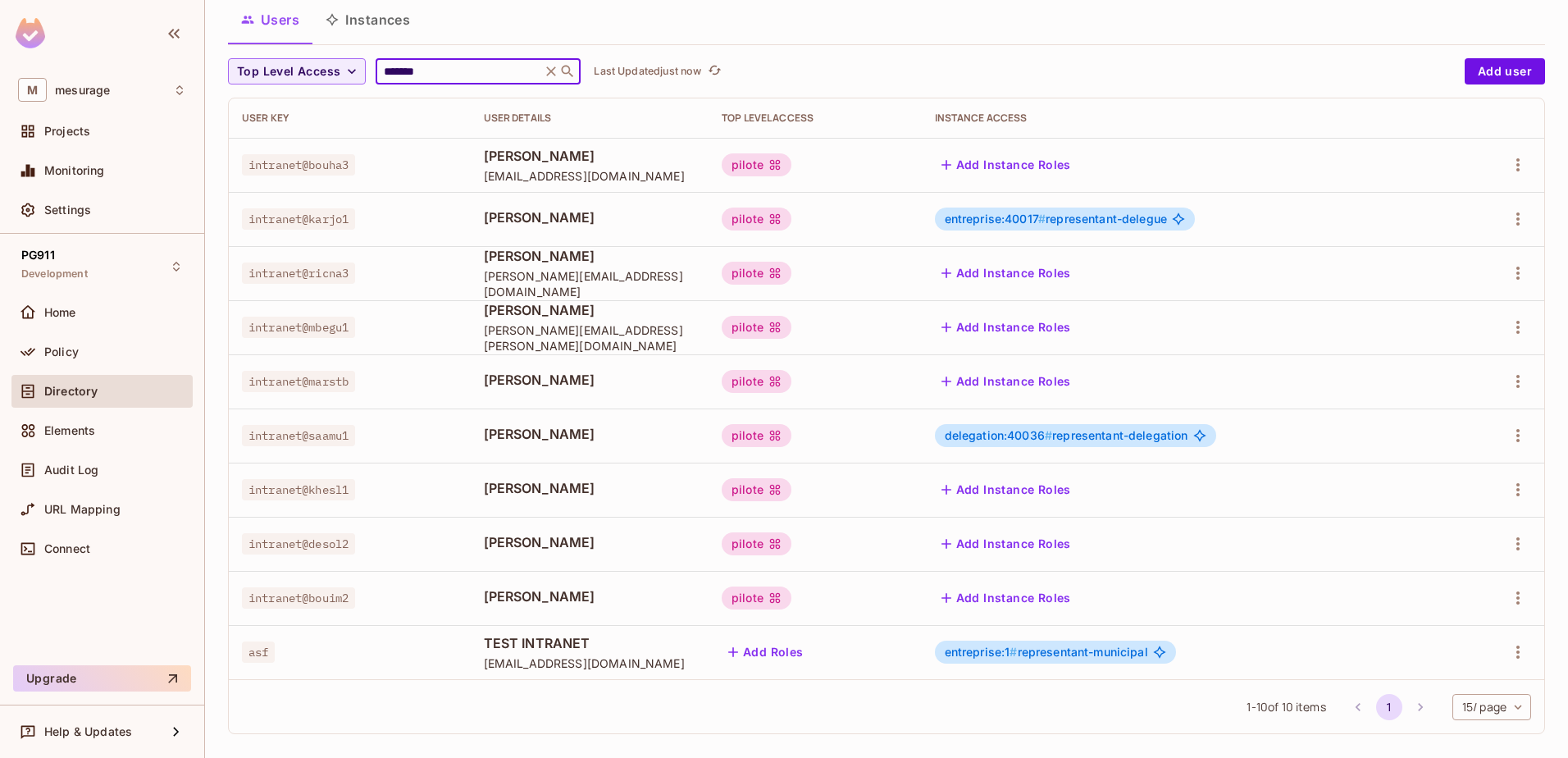
scroll to position [117, 0]
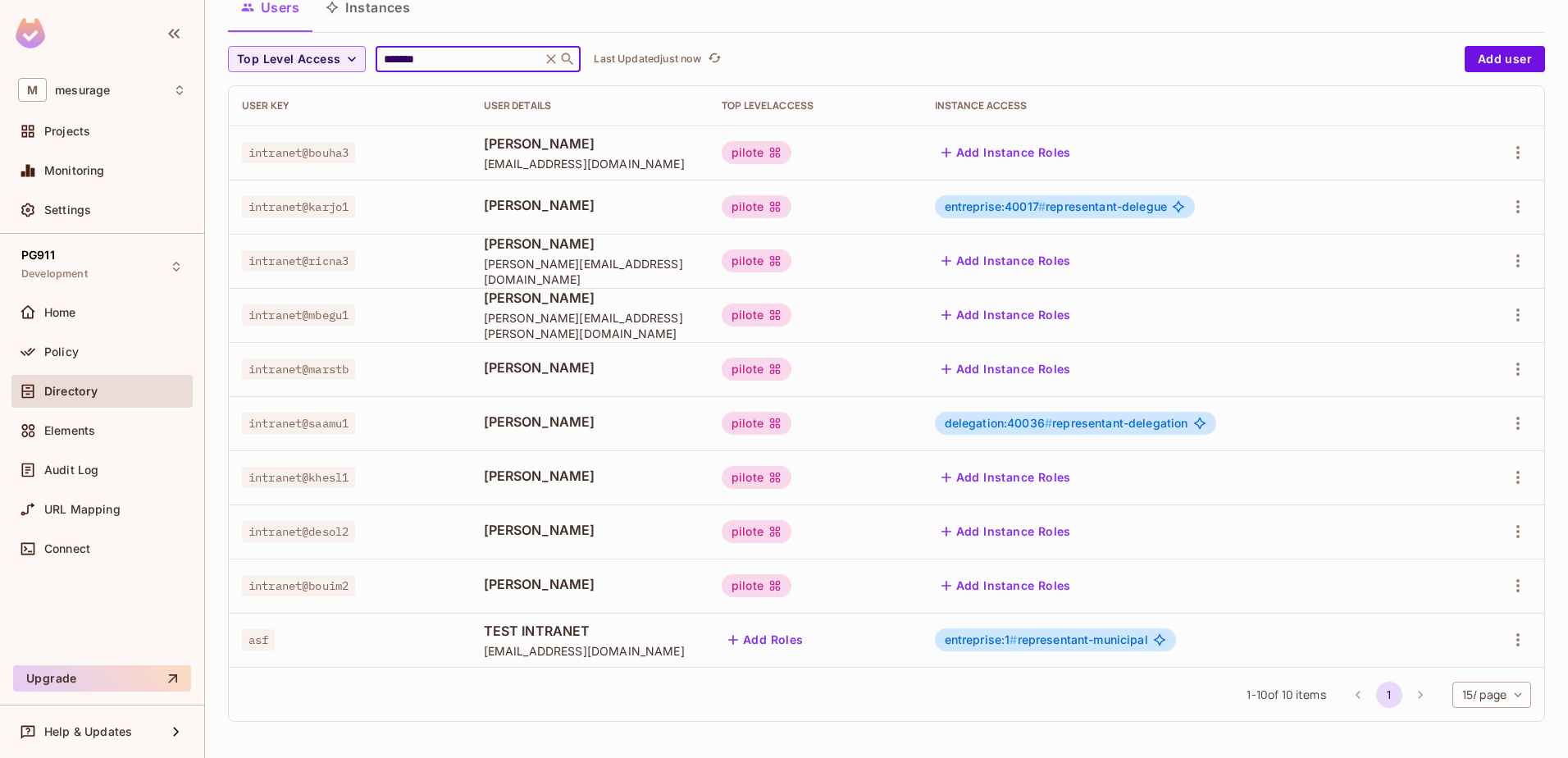
type input "*******"
click at [1053, 424] on span "delegation:40036 #" at bounding box center [999, 423] width 108 height 14
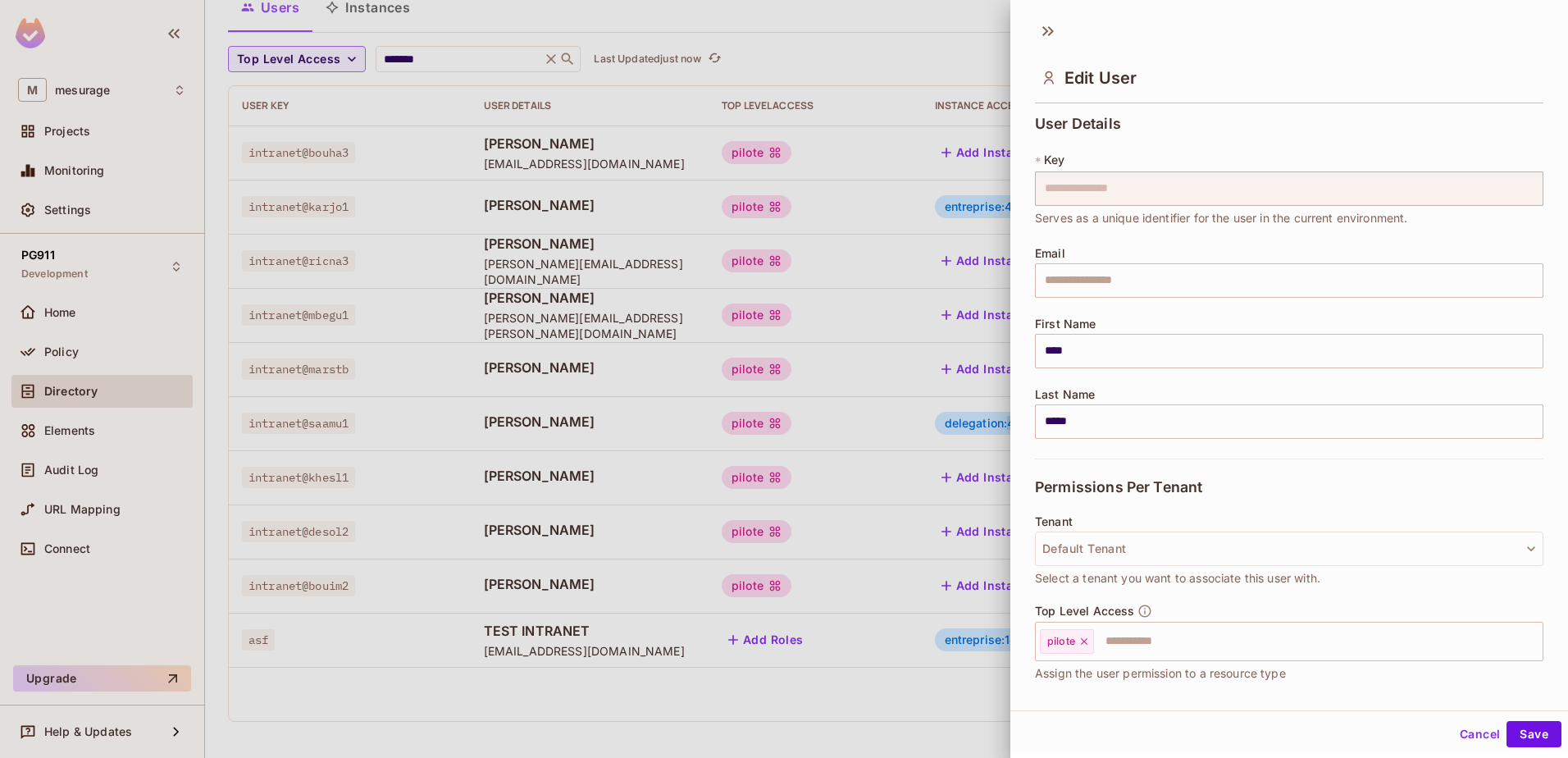
copy span "40036"
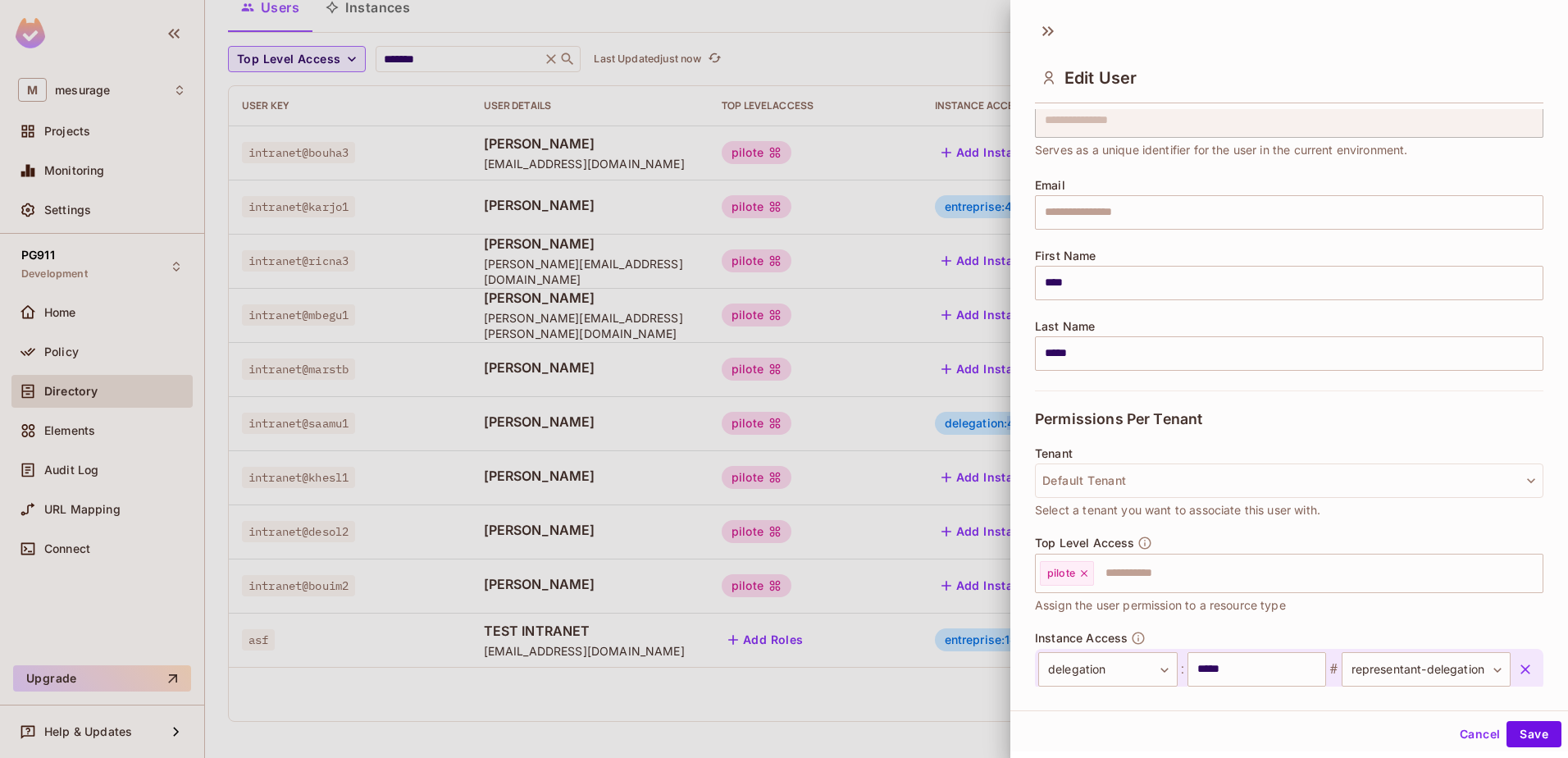
scroll to position [163, 0]
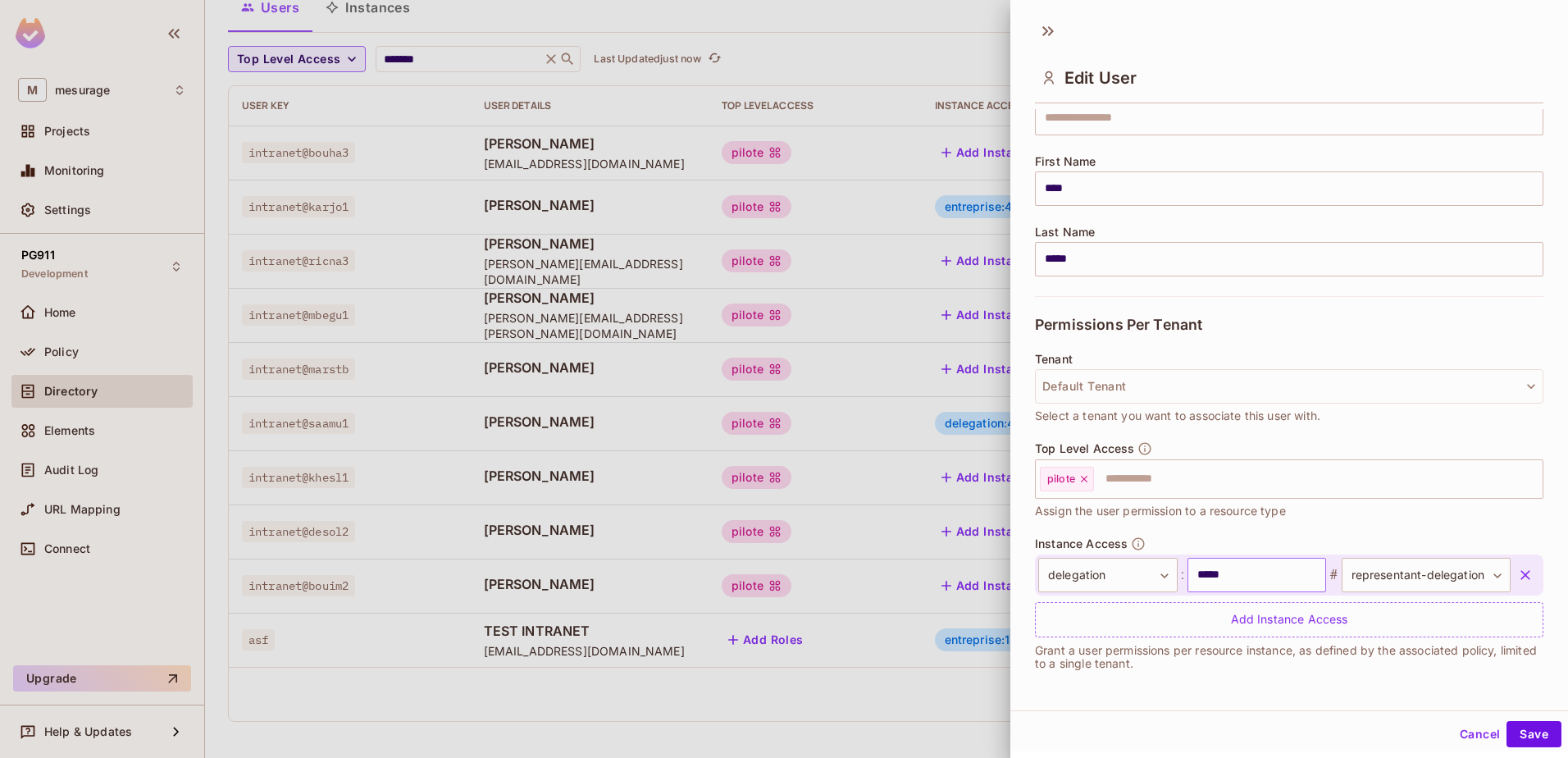
click at [1234, 579] on input "*****" at bounding box center [1257, 575] width 139 height 35
click at [925, 20] on div at bounding box center [784, 379] width 1568 height 758
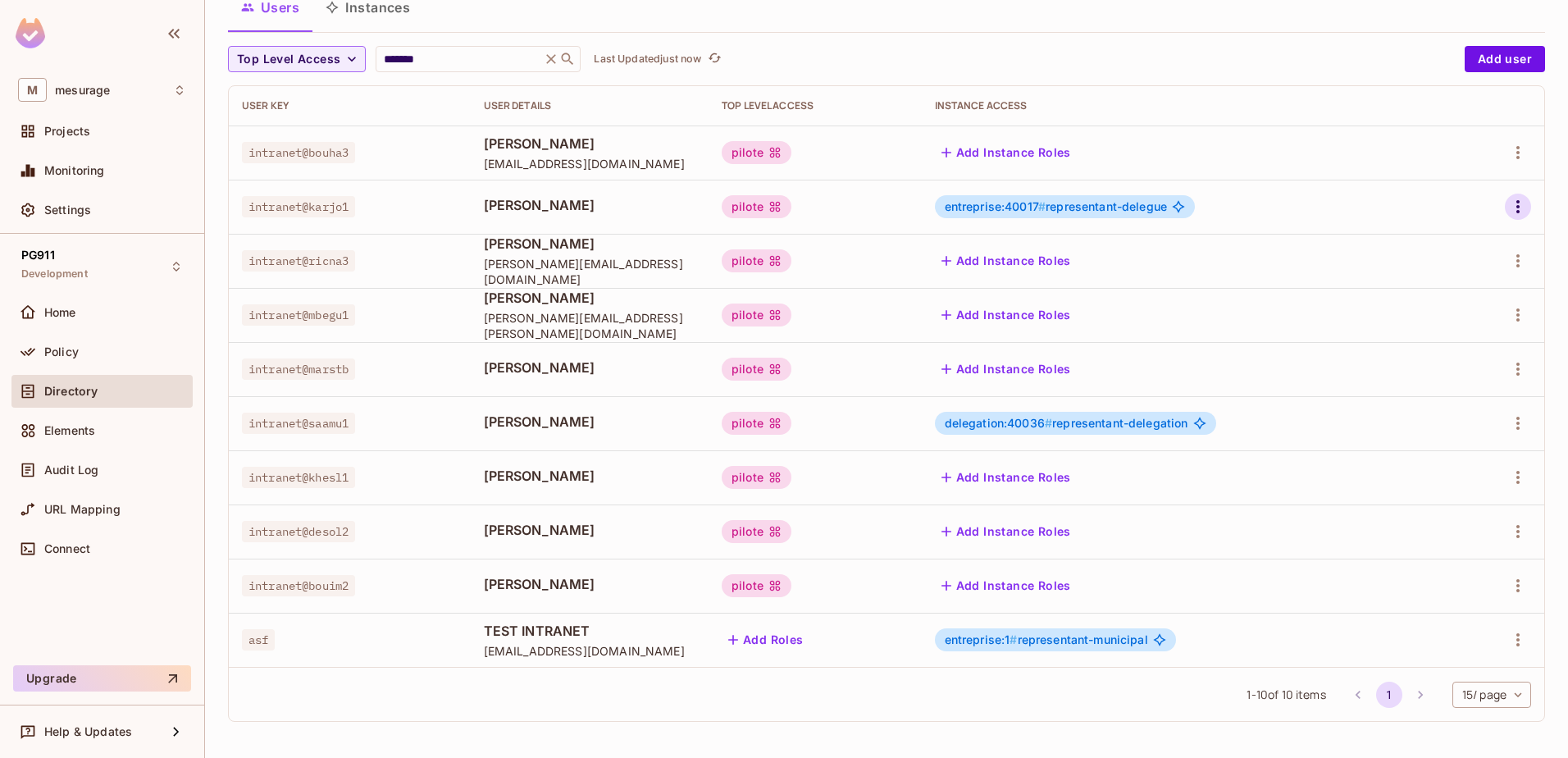
click at [1508, 206] on icon "button" at bounding box center [1518, 206] width 20 height 20
click at [1421, 235] on span "Edit" at bounding box center [1419, 245] width 32 height 26
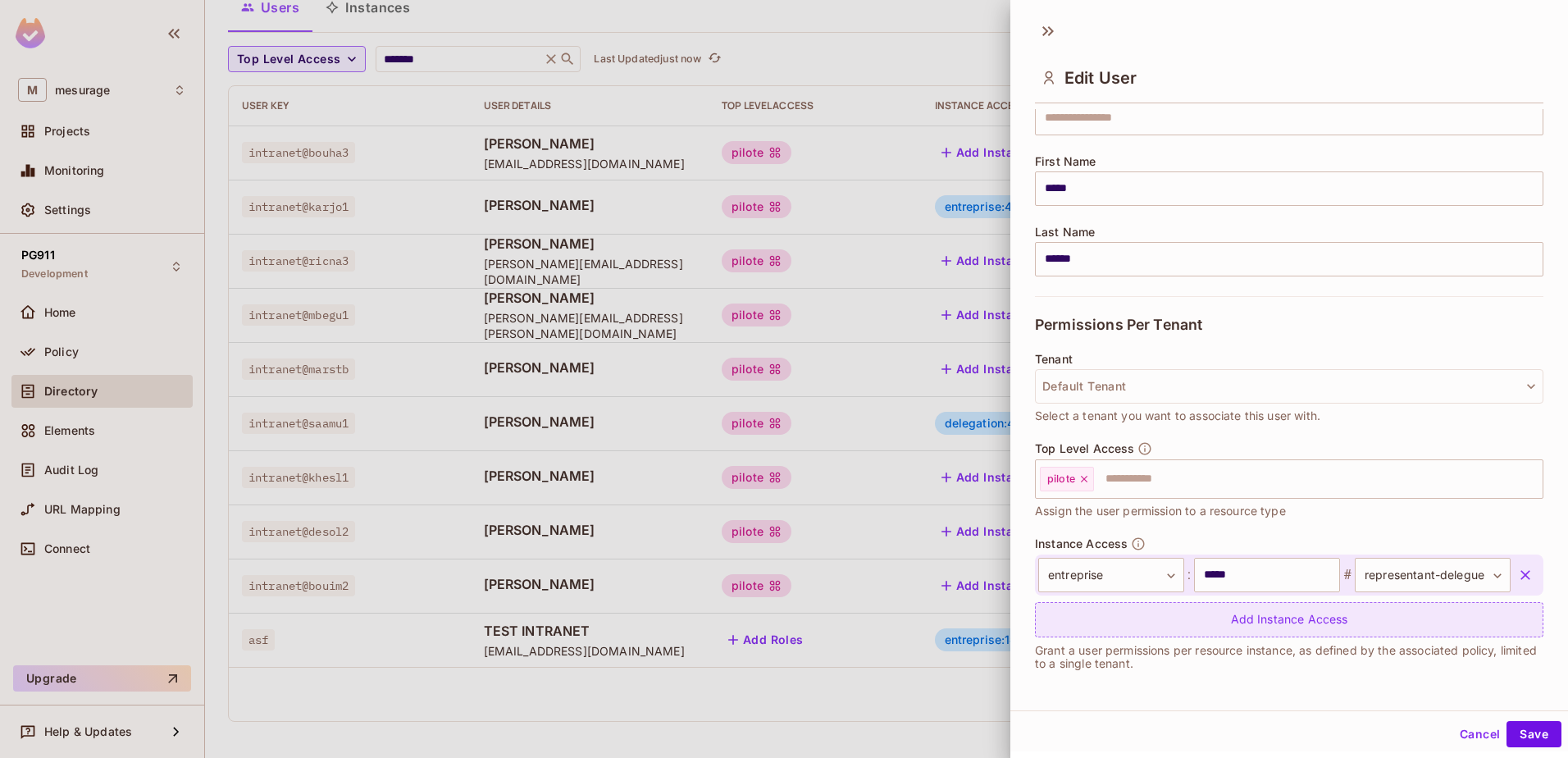
click at [1266, 629] on div "Add Instance Access" at bounding box center [1290, 620] width 508 height 36
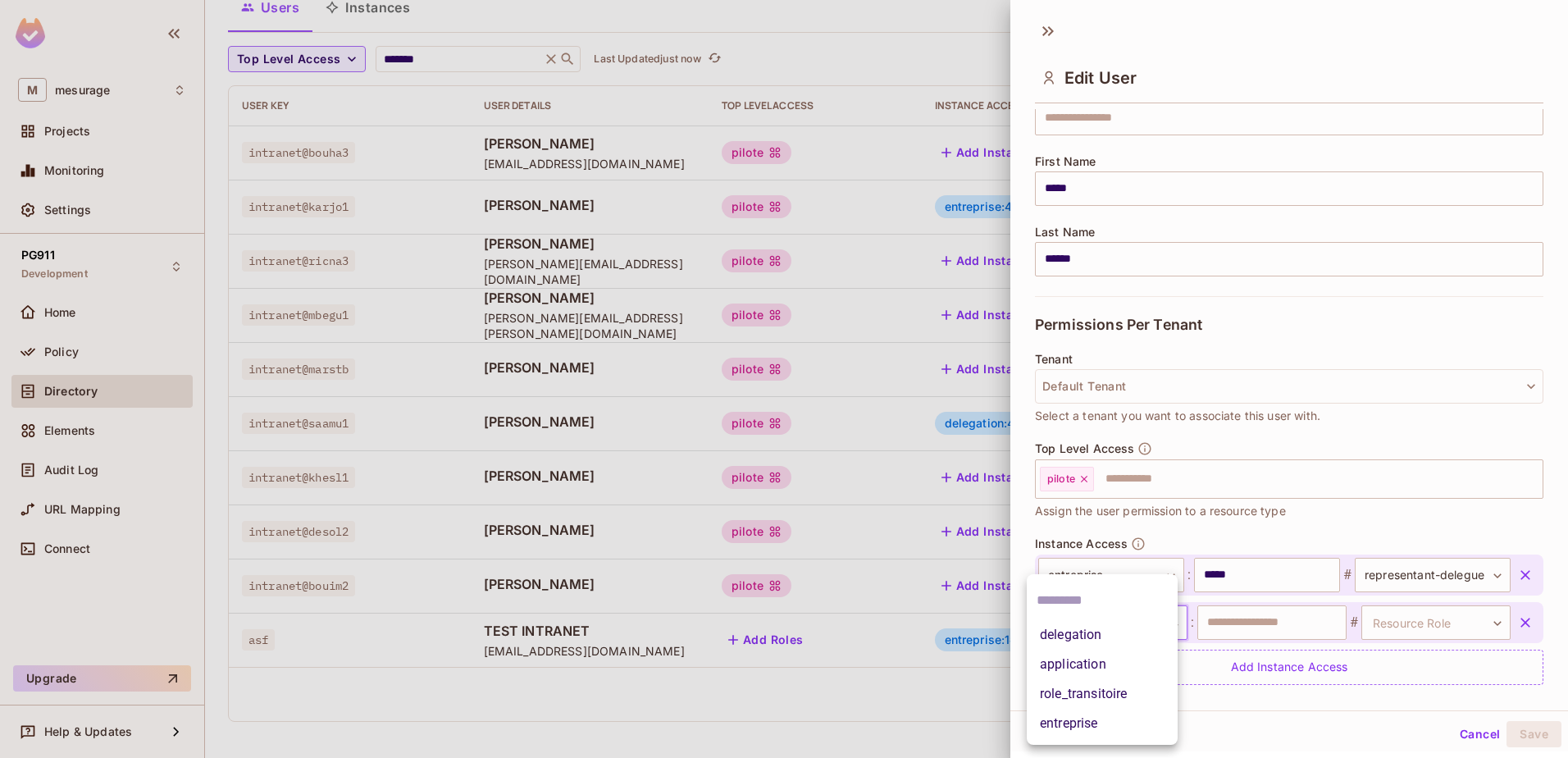
click at [1156, 621] on body "M mesurage Projects Monitoring Settings PG911 Development Home Policy Directory…" at bounding box center [784, 379] width 1568 height 758
click at [1129, 631] on li "delegation" at bounding box center [1102, 635] width 151 height 30
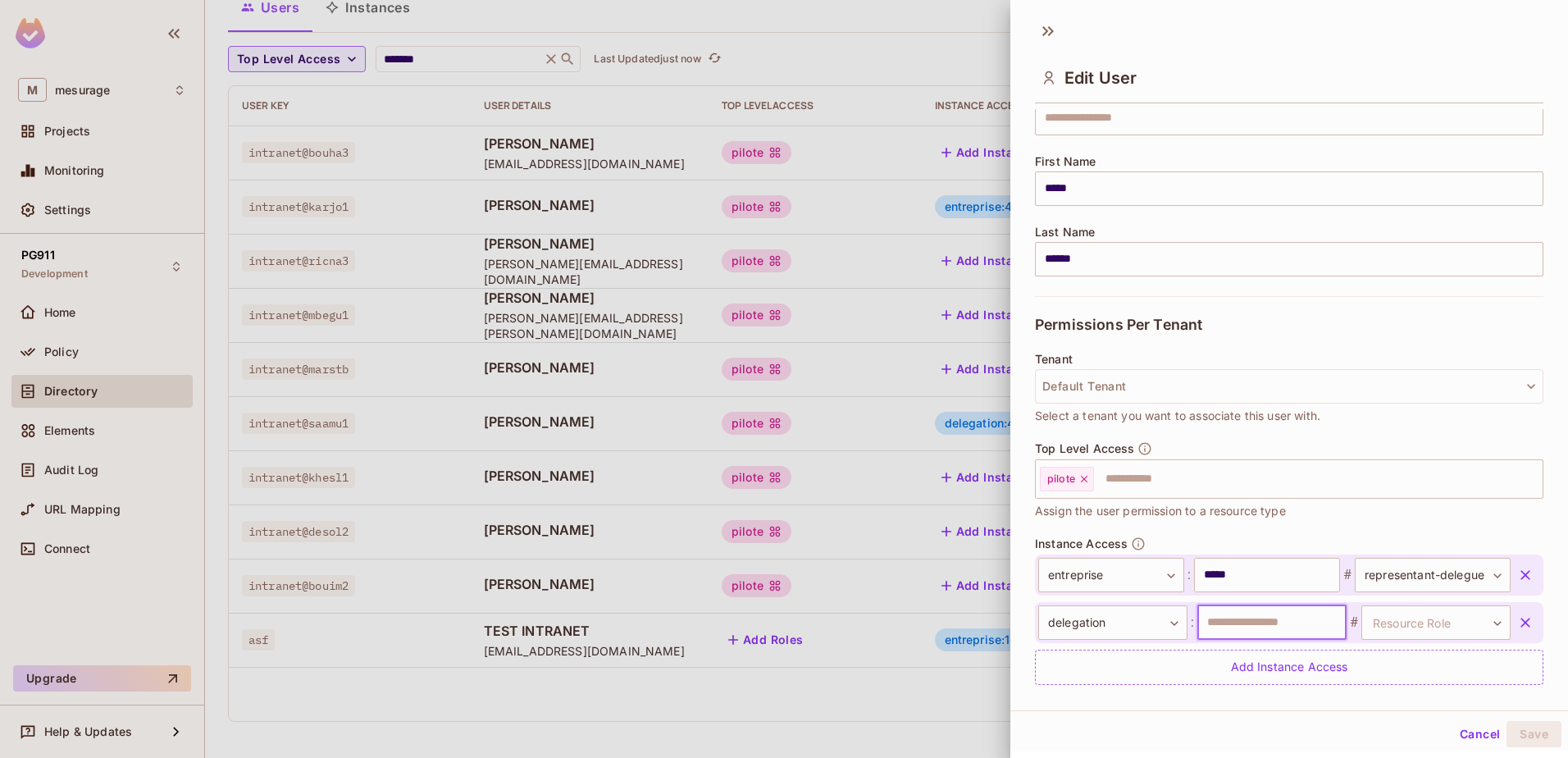
click at [1246, 627] on input "text" at bounding box center [1272, 623] width 150 height 35
paste input "*****"
type input "*****"
click at [1459, 626] on body "M mesurage Projects Monitoring Settings PG911 Development Home Policy Directory…" at bounding box center [784, 379] width 1568 height 758
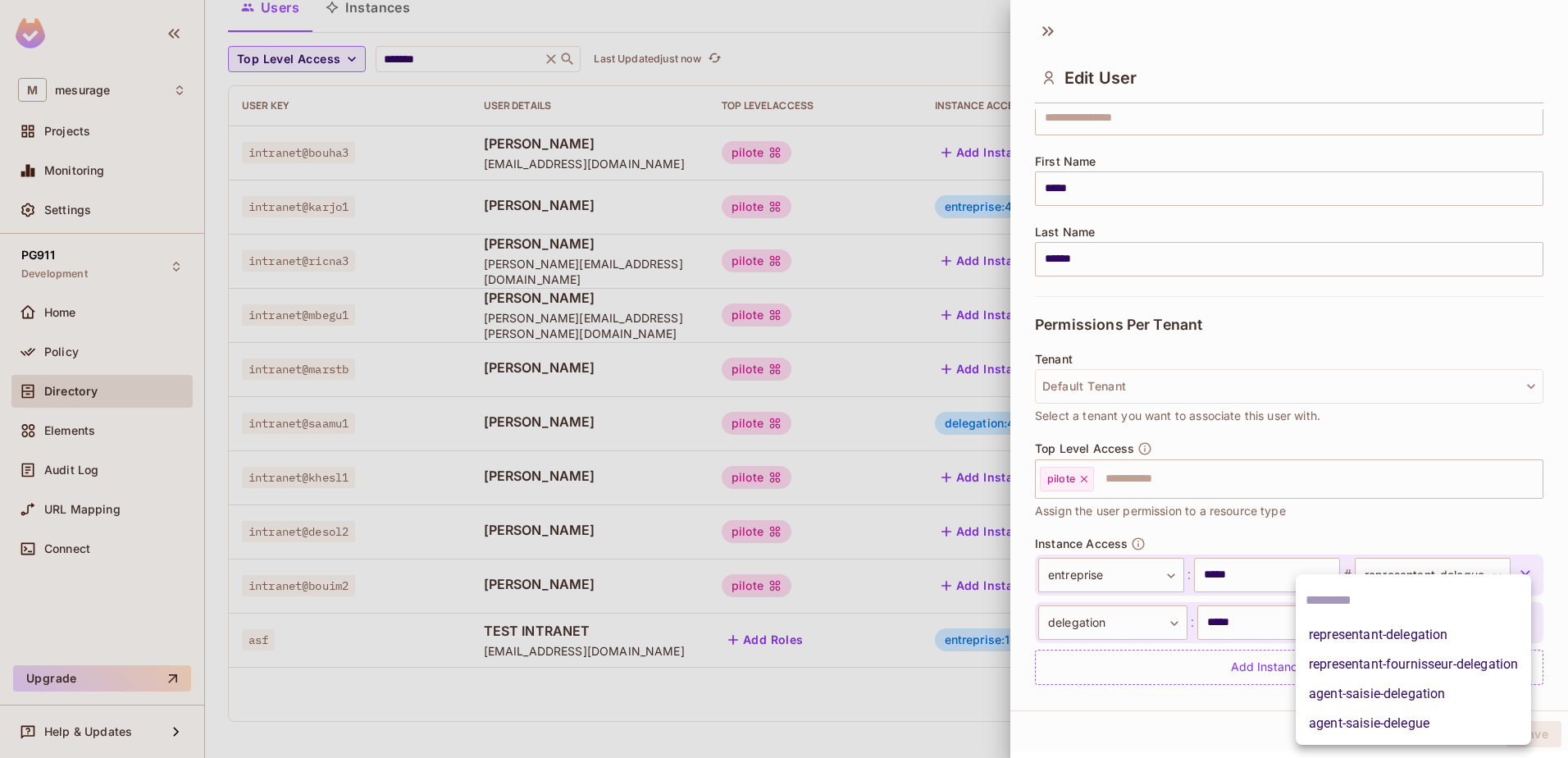
click at [1431, 637] on li "representant-delegation" at bounding box center [1413, 635] width 236 height 30
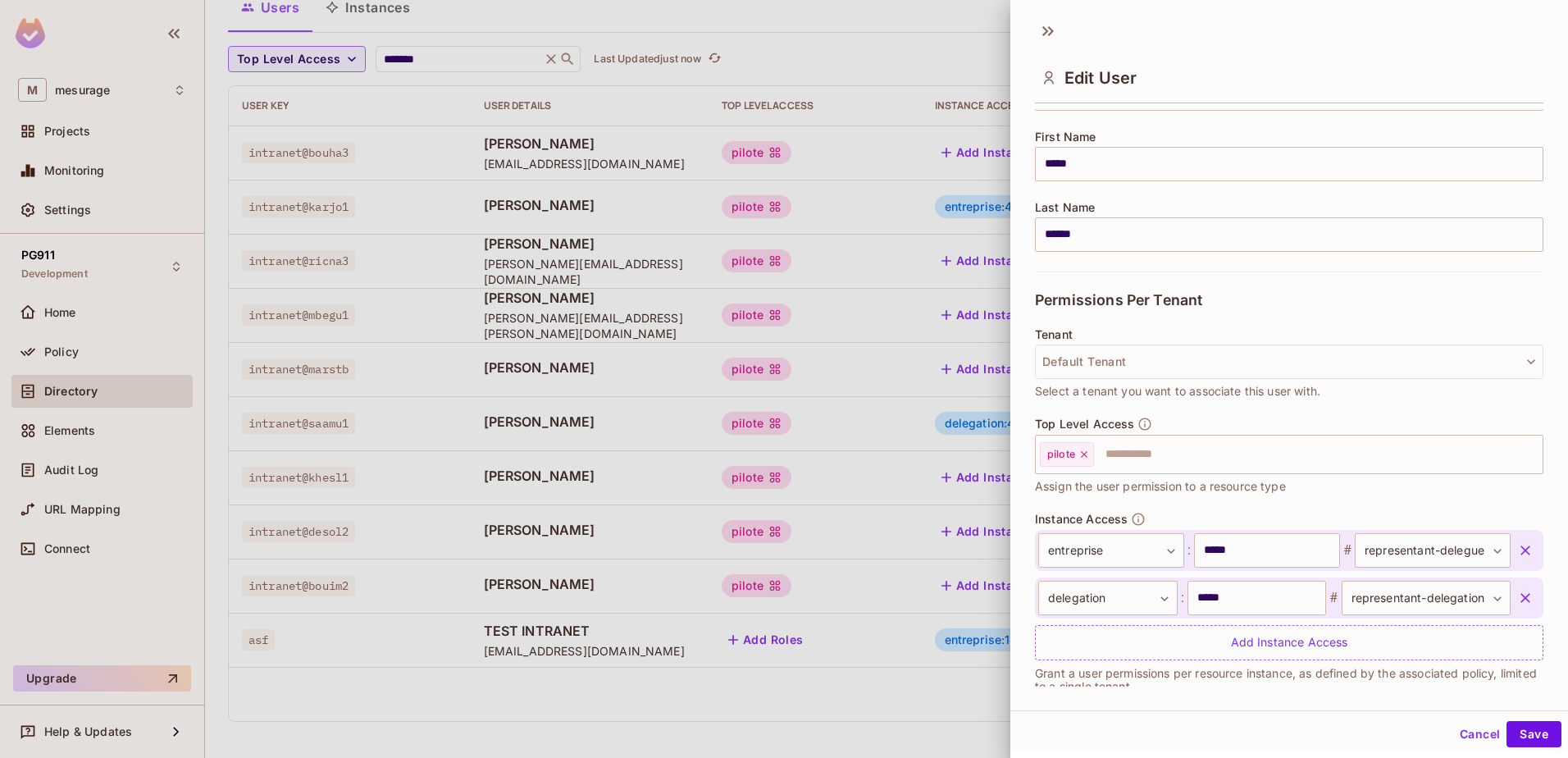
scroll to position [210, 0]
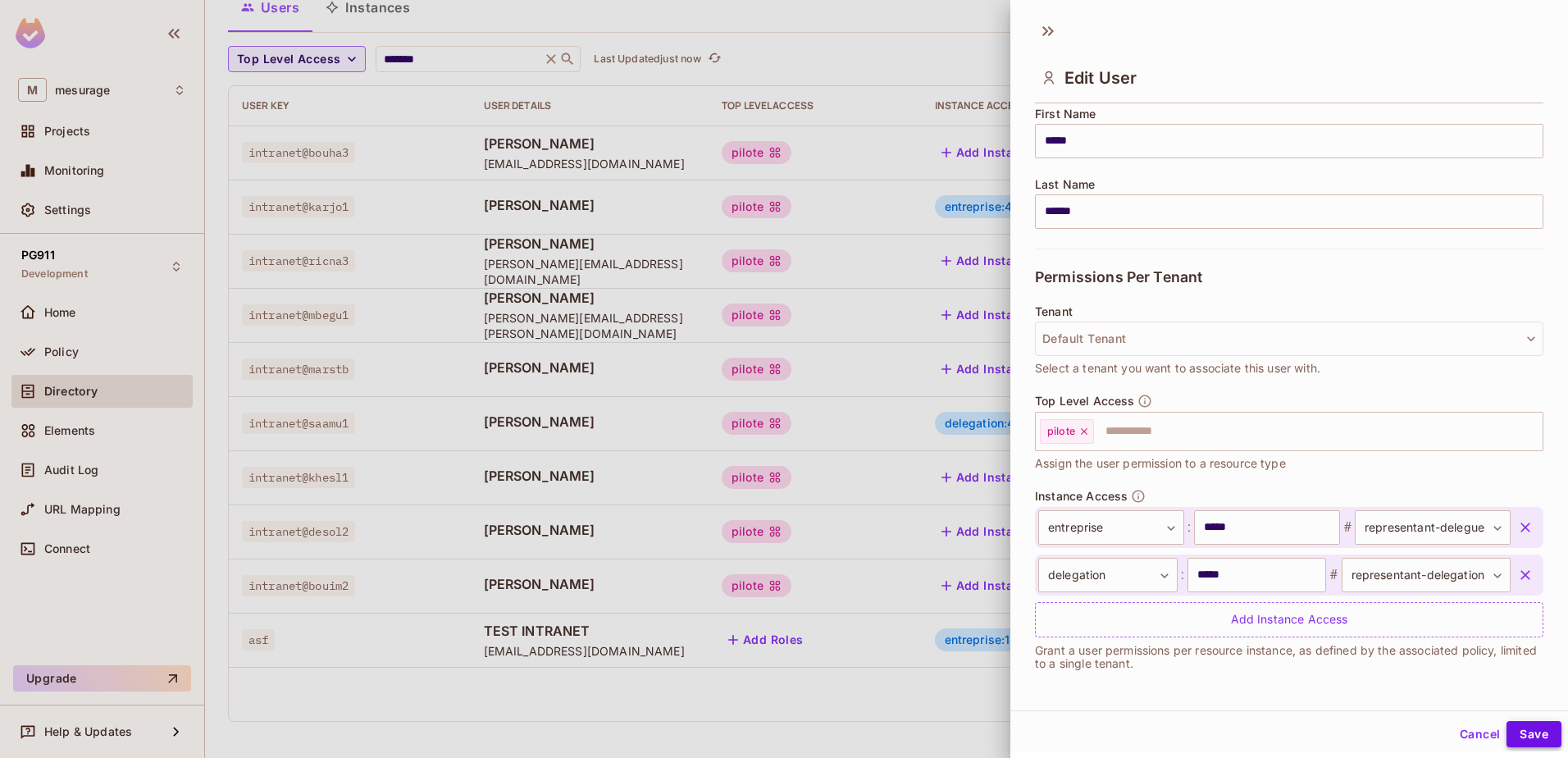
click at [1520, 736] on button "Save" at bounding box center [1534, 735] width 55 height 26
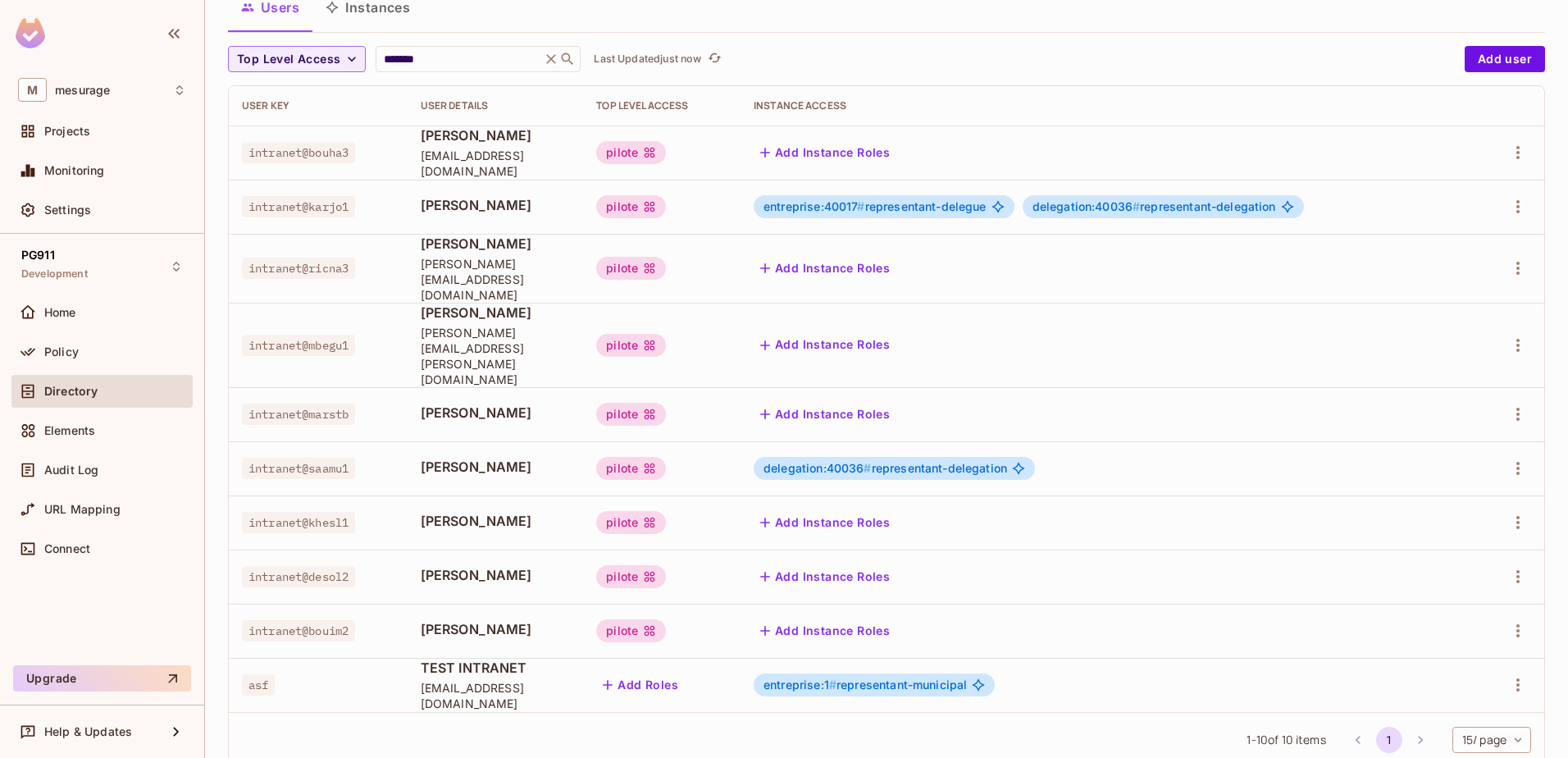
click at [896, 332] on button "Add Instance Roles" at bounding box center [825, 345] width 143 height 26
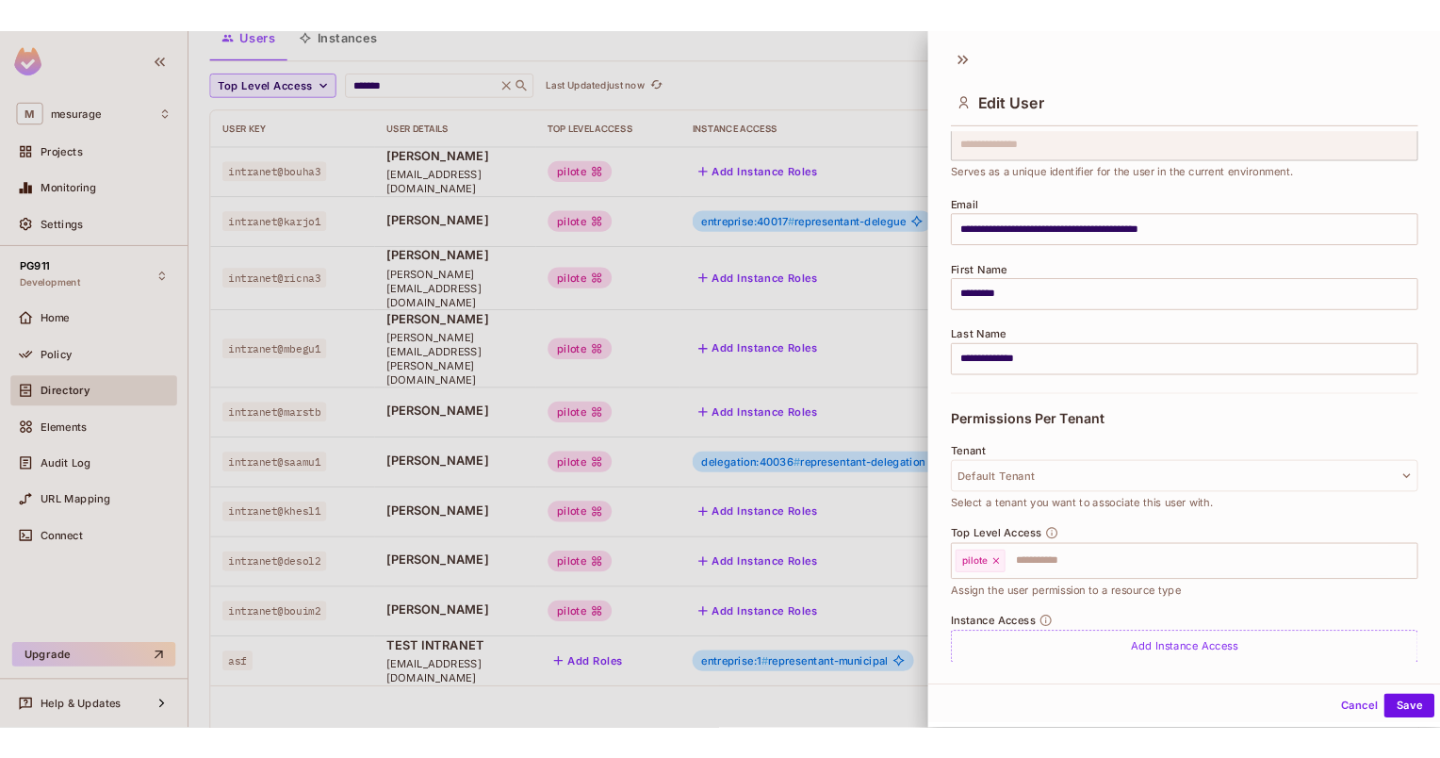
scroll to position [132, 0]
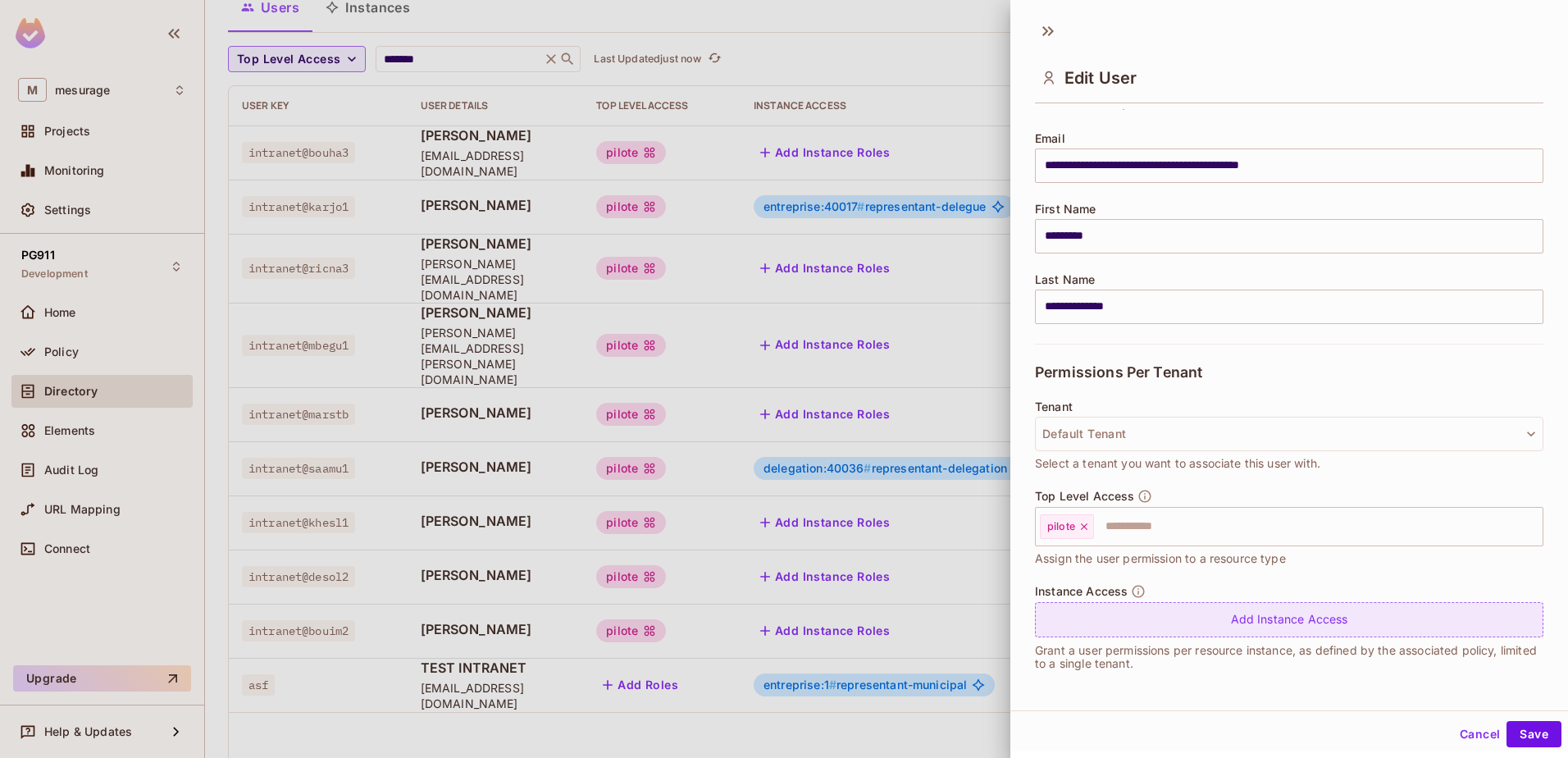
click at [1276, 631] on div "Add Instance Access" at bounding box center [1290, 620] width 508 height 36
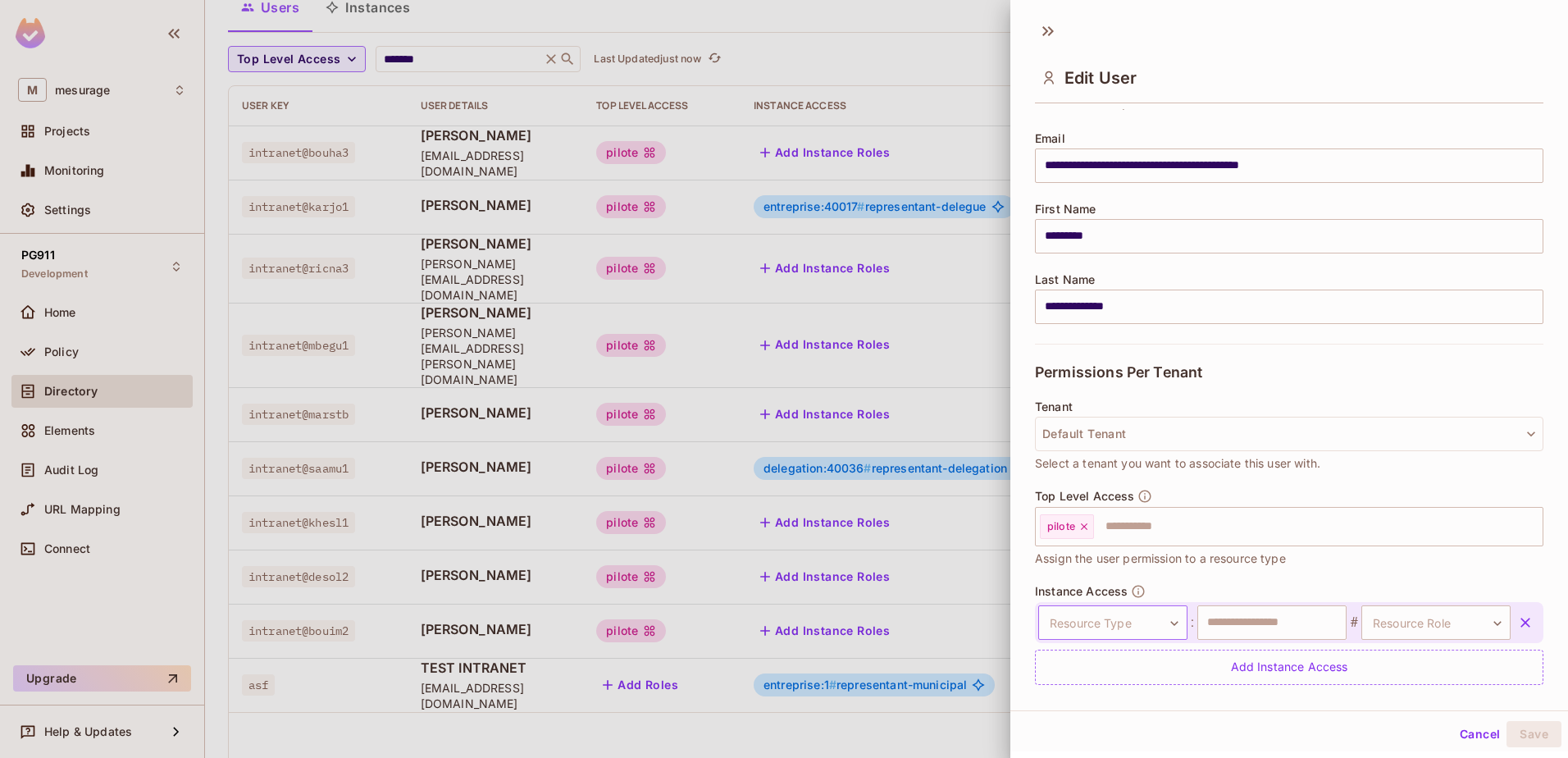
click at [1148, 613] on body "M mesurage Projects Monitoring Settings PG911 Development Home Policy Directory…" at bounding box center [784, 379] width 1568 height 758
click at [1112, 628] on li "delegation" at bounding box center [1102, 635] width 151 height 30
click at [1239, 620] on input "text" at bounding box center [1272, 623] width 150 height 35
paste input "*"
click at [1246, 619] on input "*****" at bounding box center [1272, 623] width 150 height 35
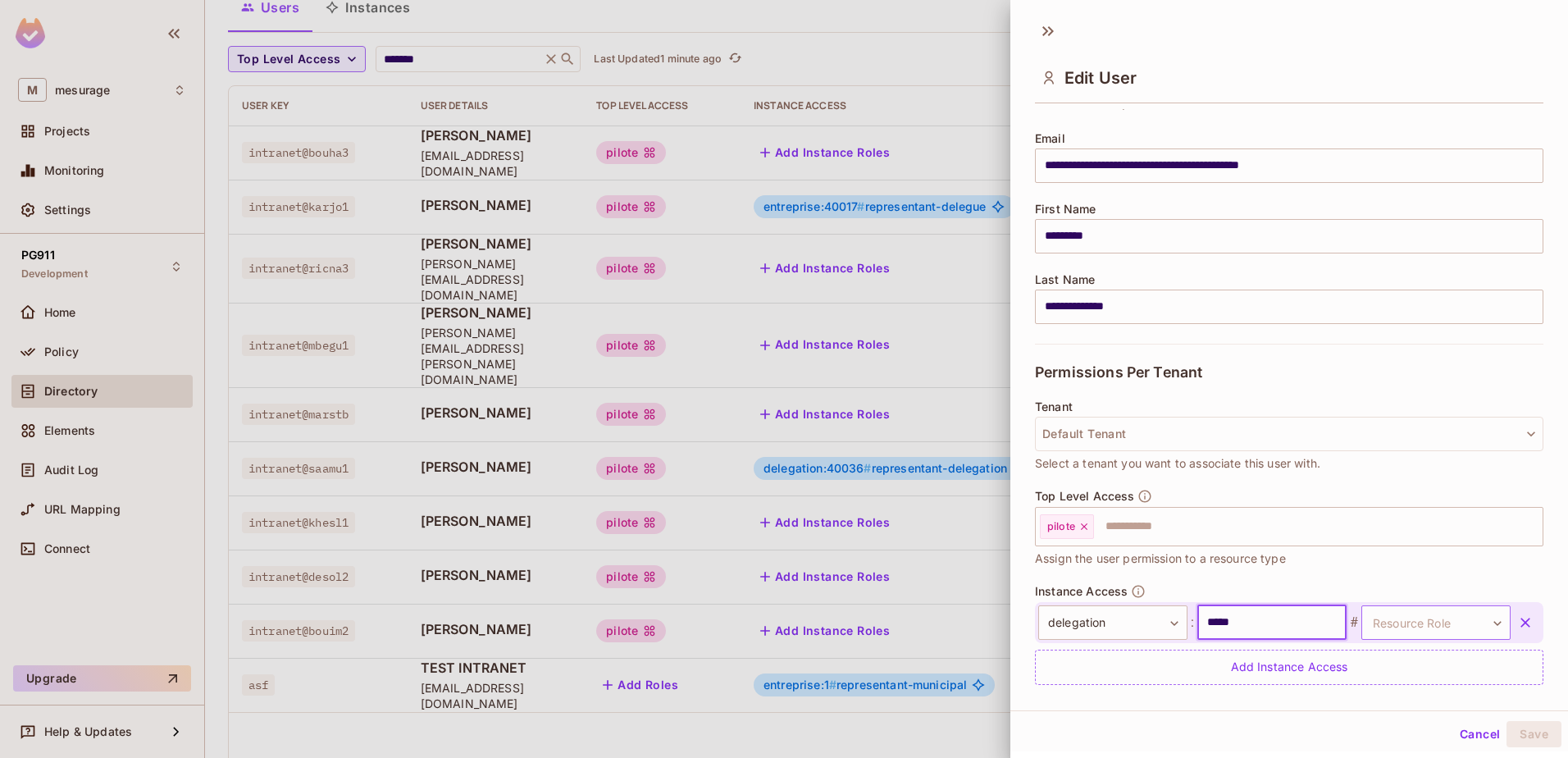
type input "*****"
click at [1411, 621] on body "M mesurage Projects Monitoring Settings PG911 Development Home Policy Directory…" at bounding box center [784, 379] width 1568 height 758
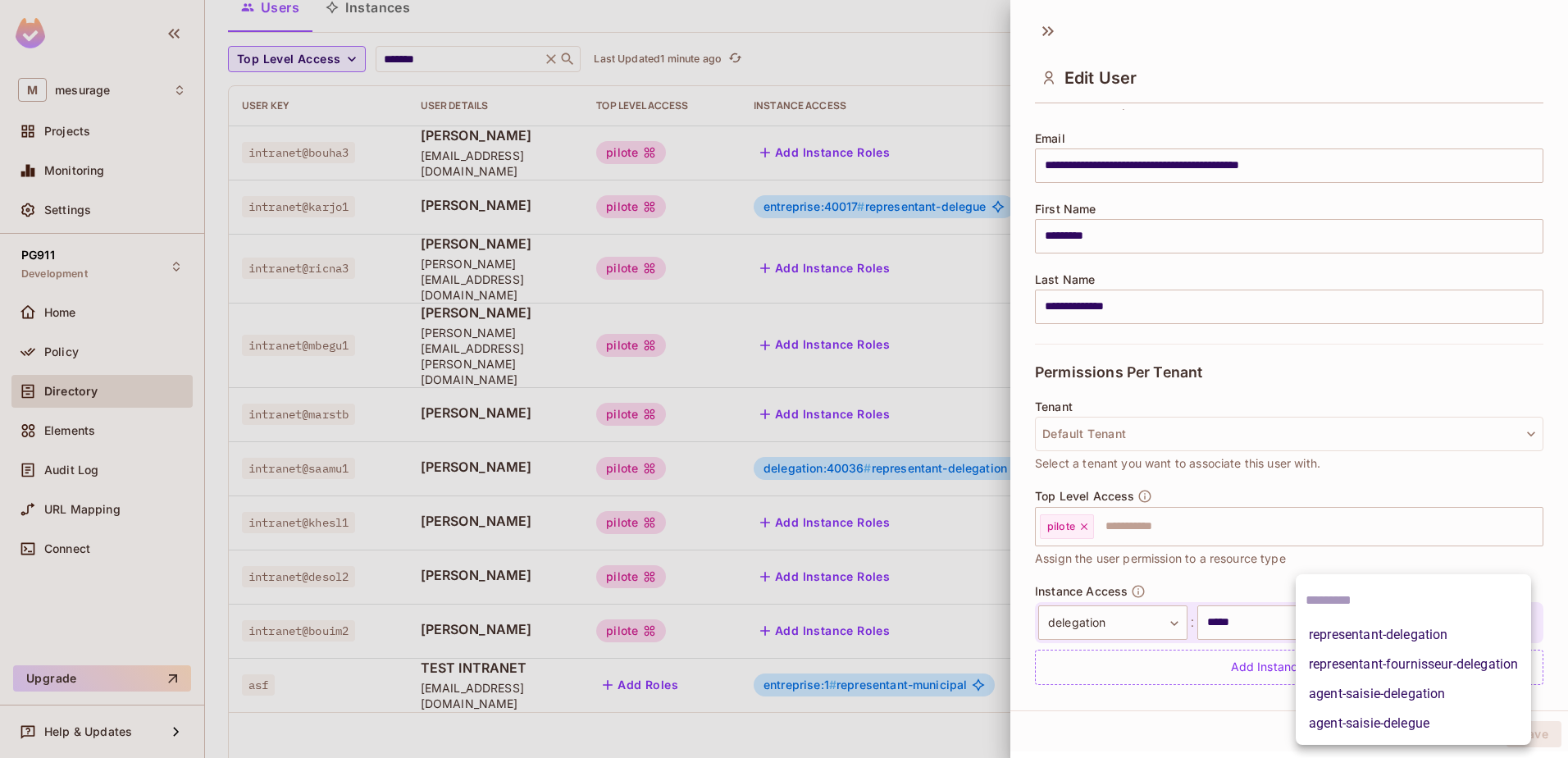
click at [1393, 627] on li "representant-delegation" at bounding box center [1413, 635] width 236 height 30
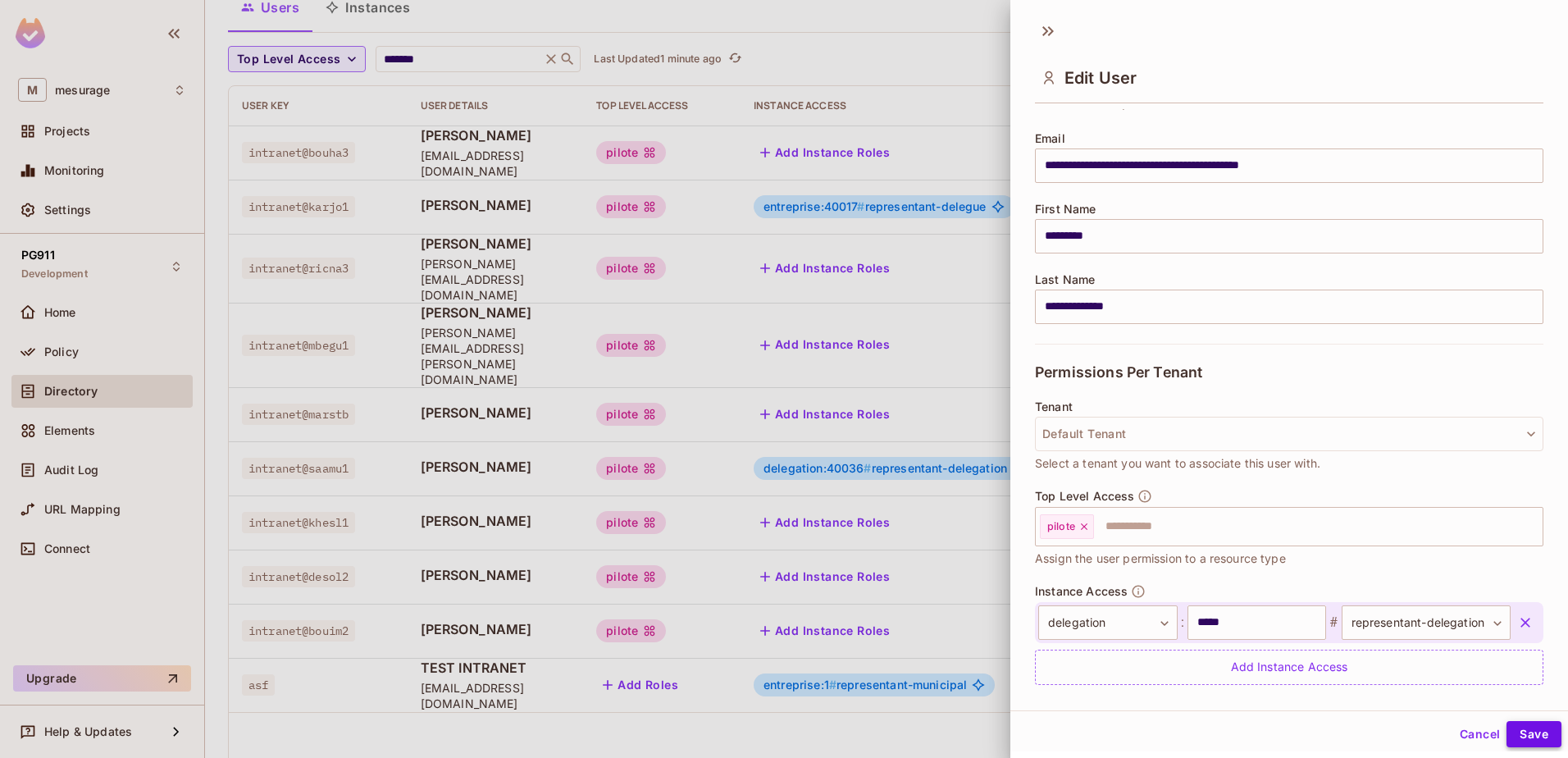
click at [1521, 723] on button "Save" at bounding box center [1534, 735] width 55 height 26
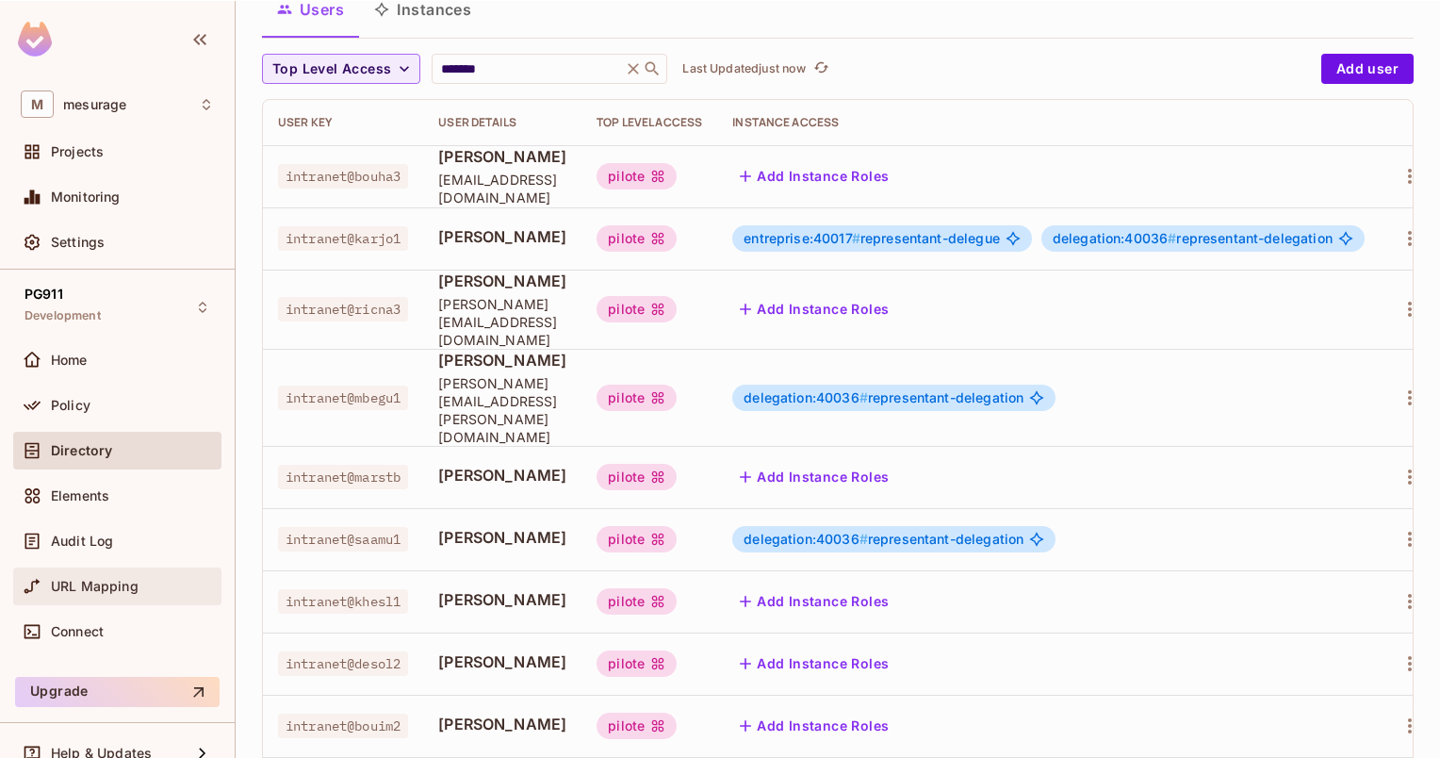
scroll to position [134, 0]
